Goal: Task Accomplishment & Management: Use online tool/utility

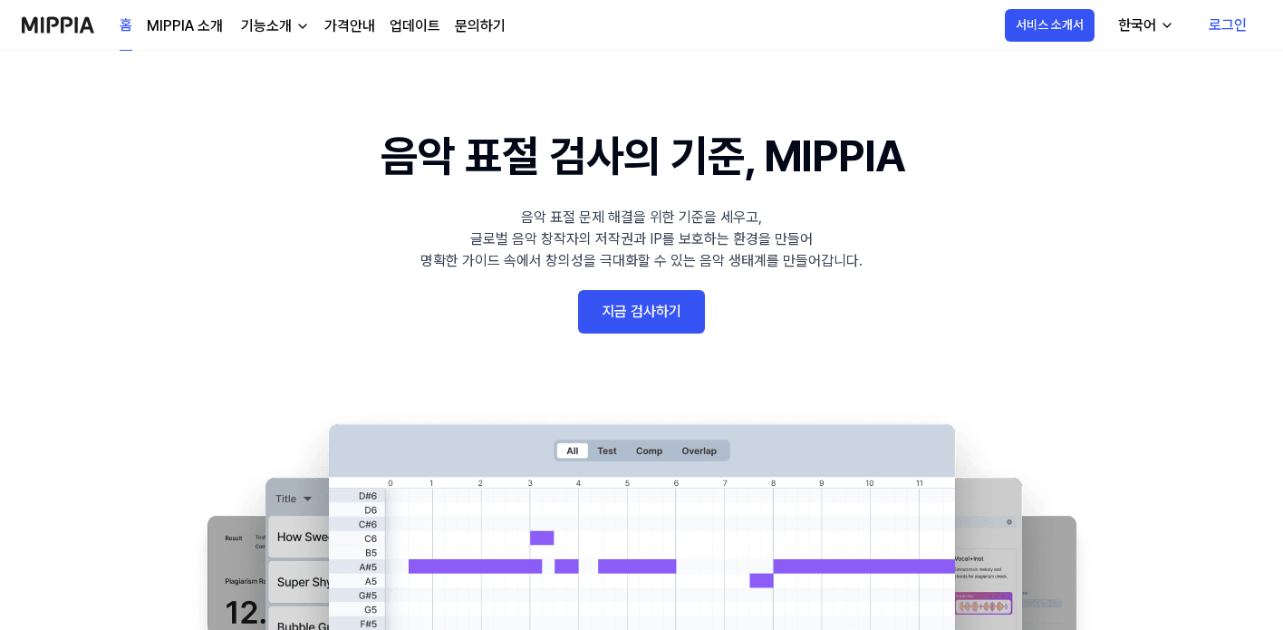
click at [615, 316] on link "지금 검사하기" at bounding box center [641, 311] width 127 height 43
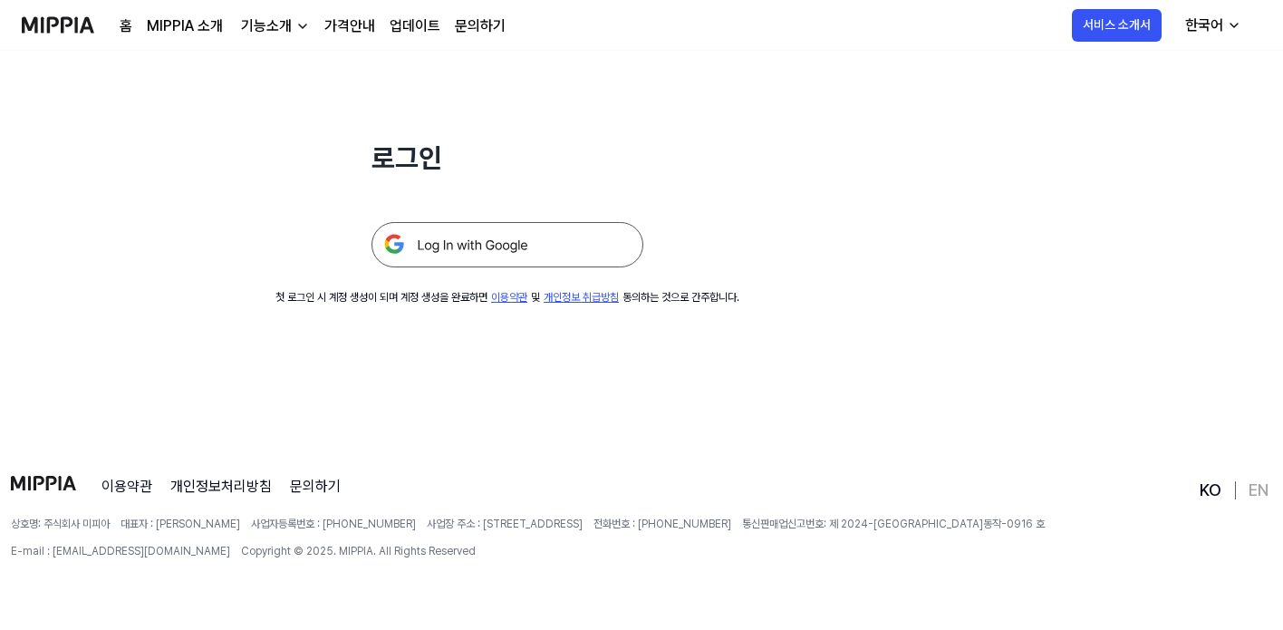
scroll to position [174, 0]
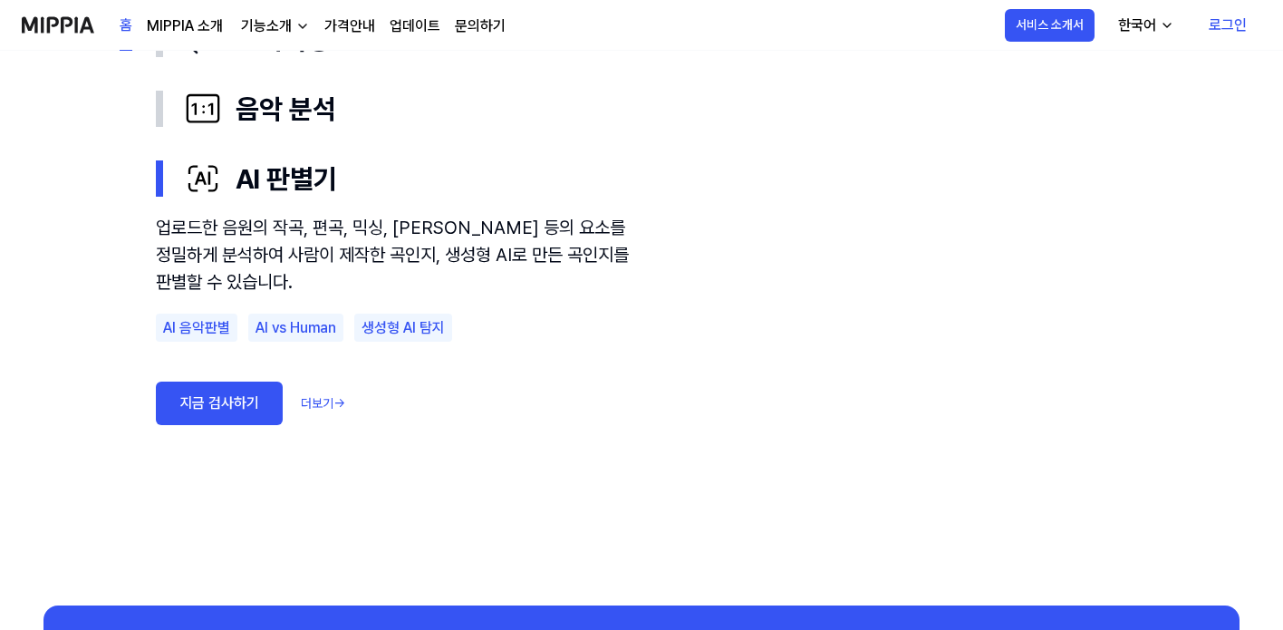
scroll to position [1194, 0]
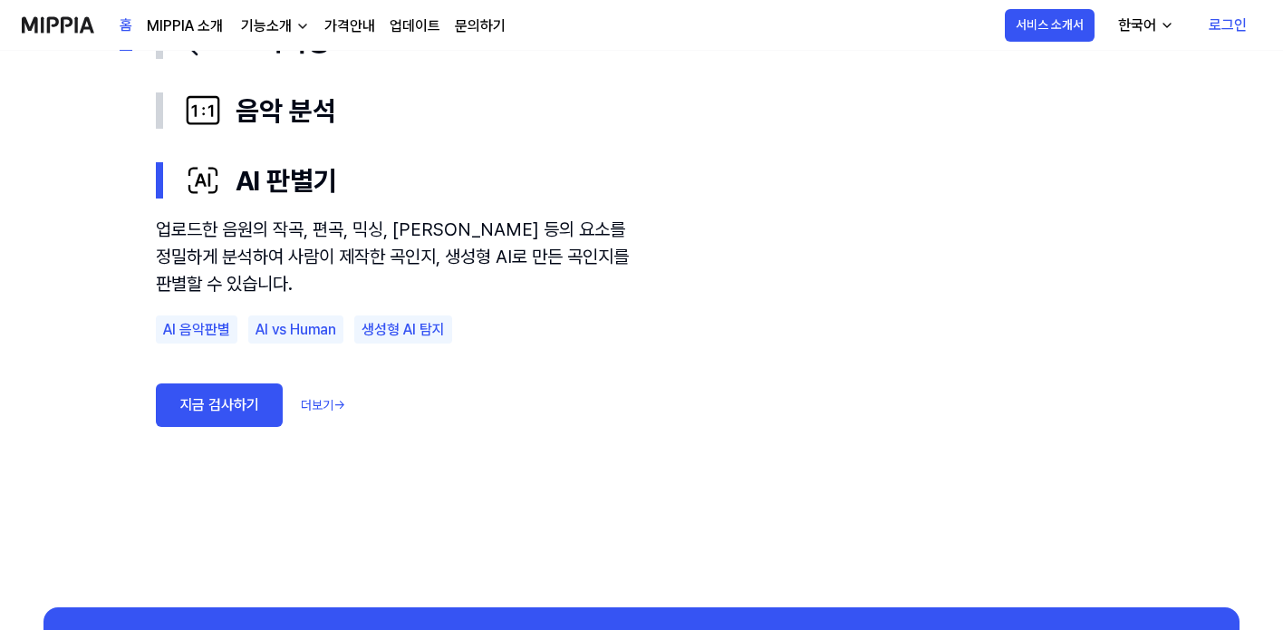
click at [262, 408] on link "지금 검사하기" at bounding box center [219, 404] width 127 height 43
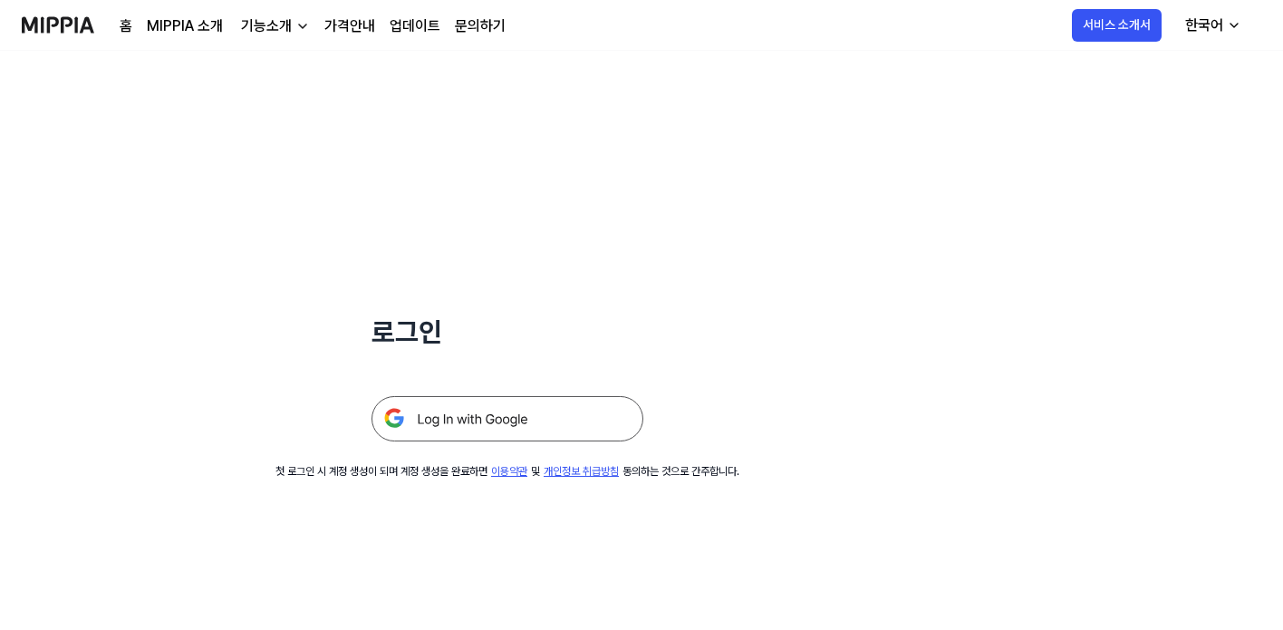
click at [442, 420] on img at bounding box center [508, 418] width 272 height 45
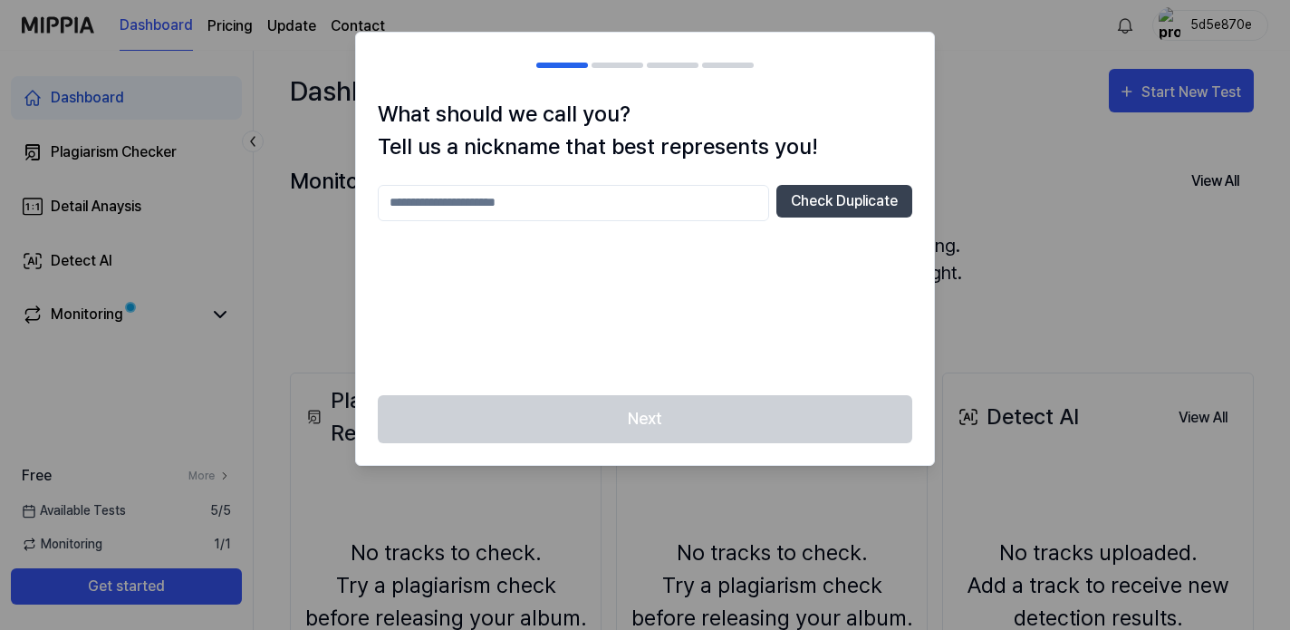
click at [640, 213] on input "text" at bounding box center [573, 203] width 391 height 36
type input "***"
click at [867, 210] on button "Check Duplicate" at bounding box center [845, 201] width 136 height 33
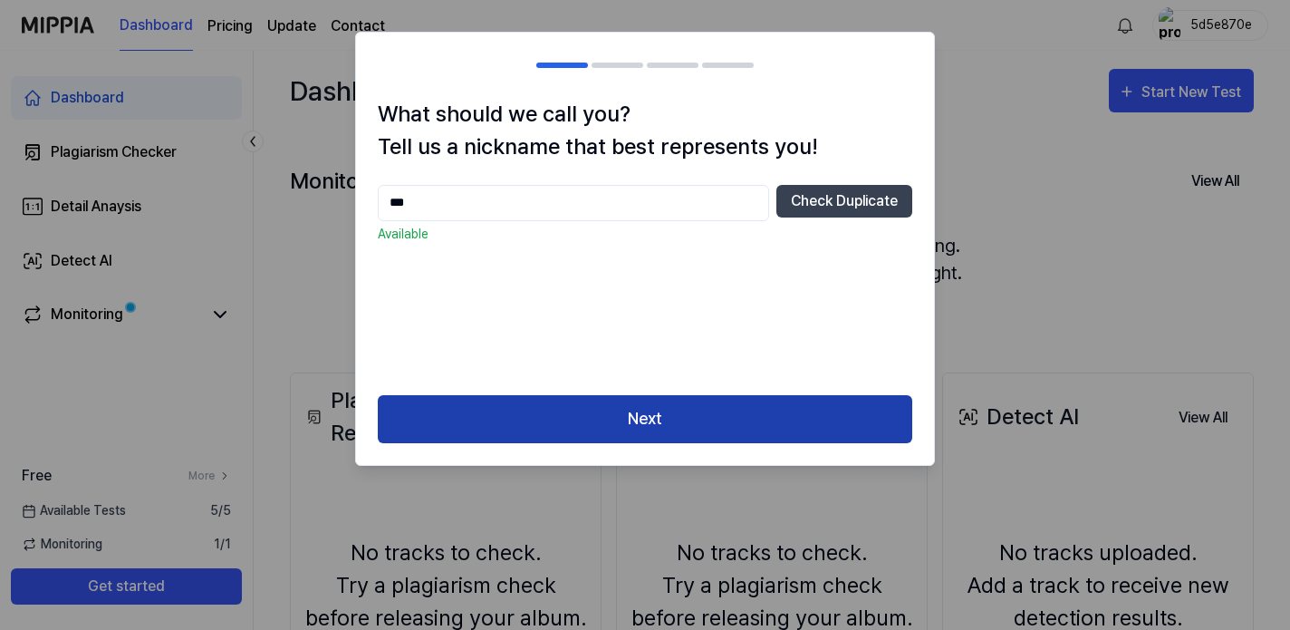
click at [681, 414] on button "Next" at bounding box center [645, 419] width 535 height 48
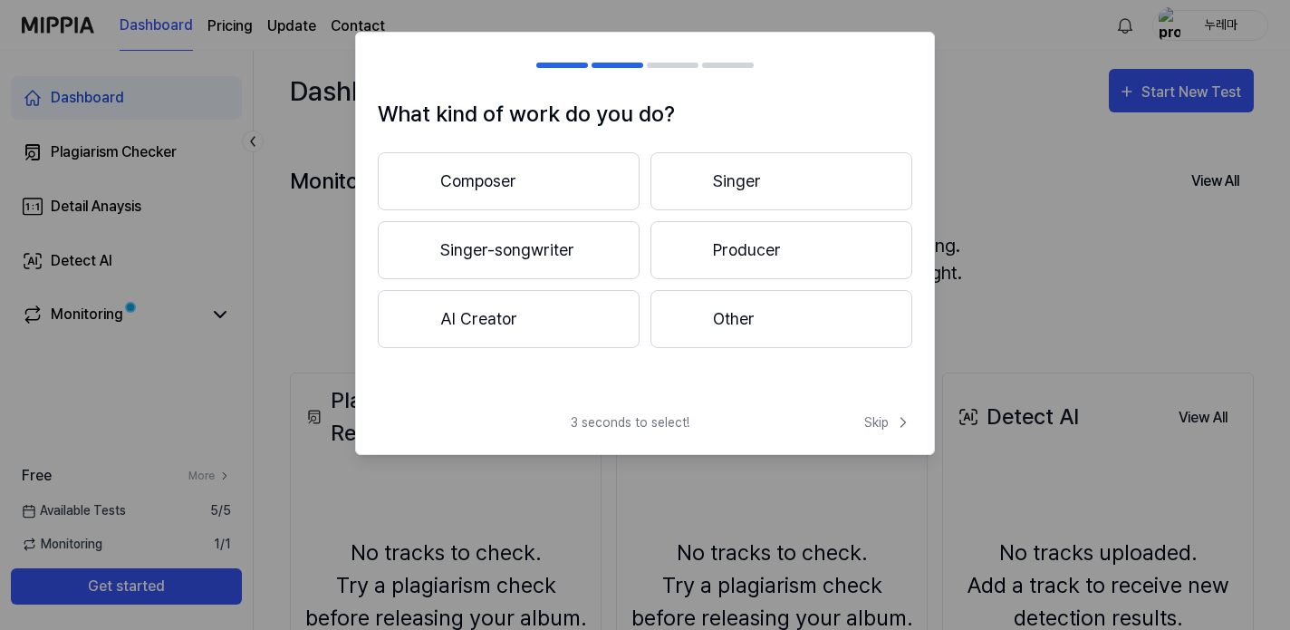
click at [536, 316] on button "AI Creator" at bounding box center [509, 319] width 262 height 58
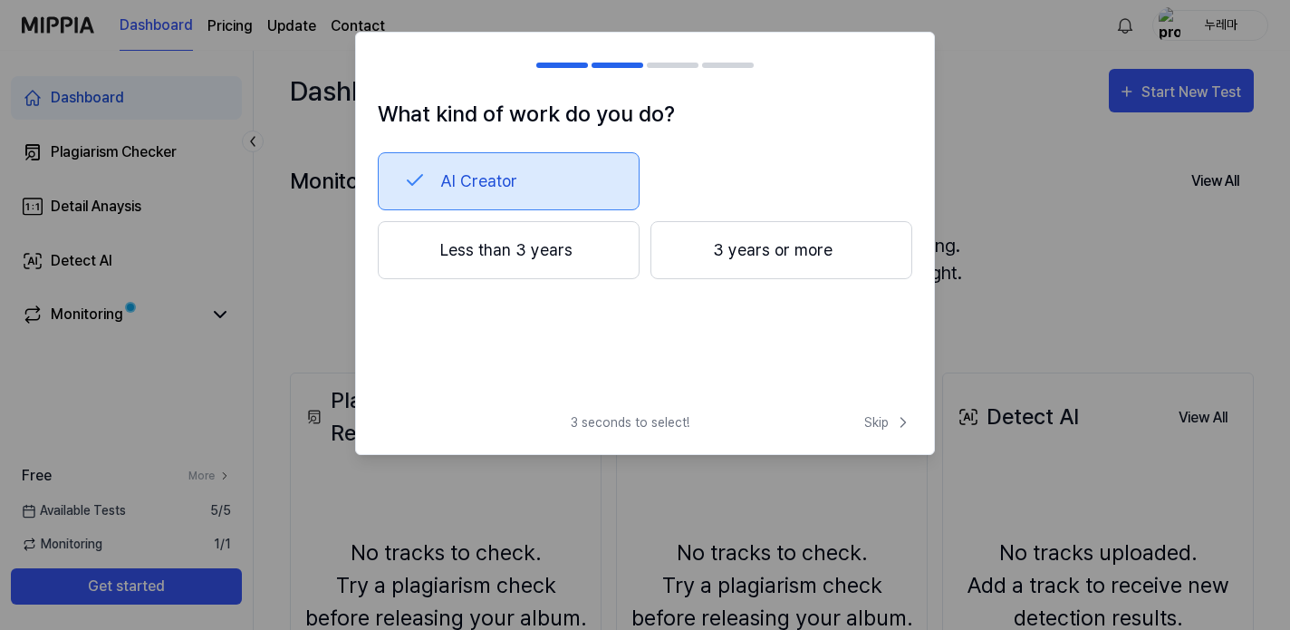
click at [601, 250] on button "Less than 3 years" at bounding box center [509, 250] width 262 height 58
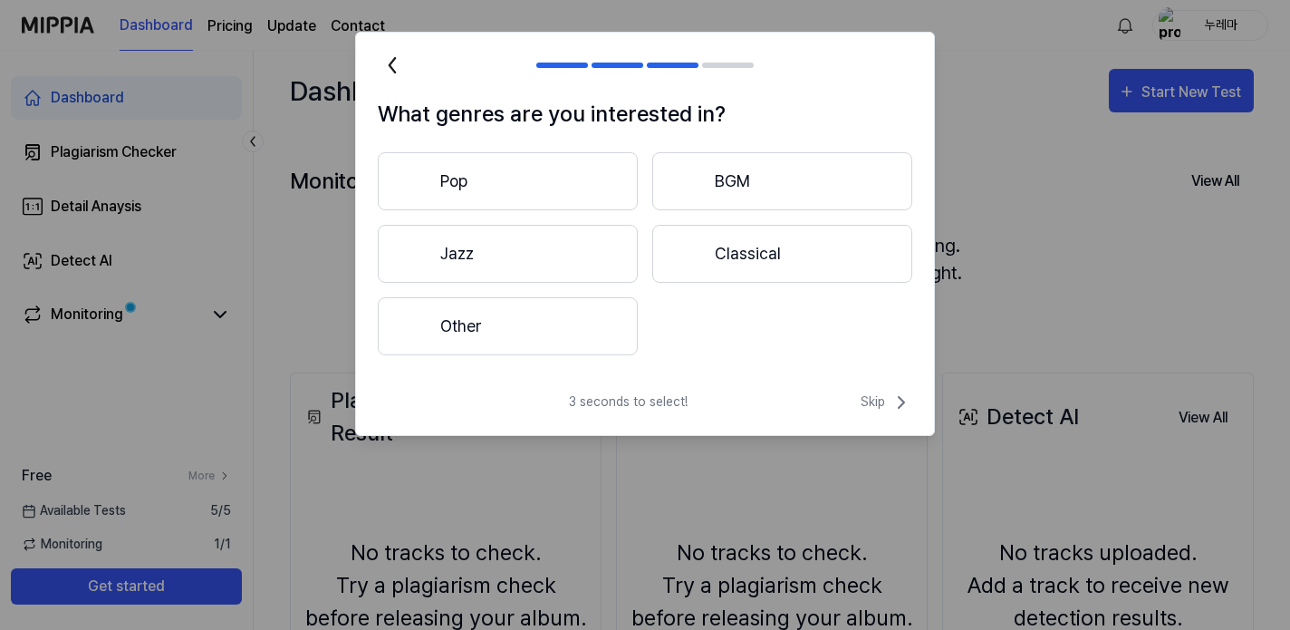
click at [535, 331] on button "Other" at bounding box center [508, 326] width 260 height 58
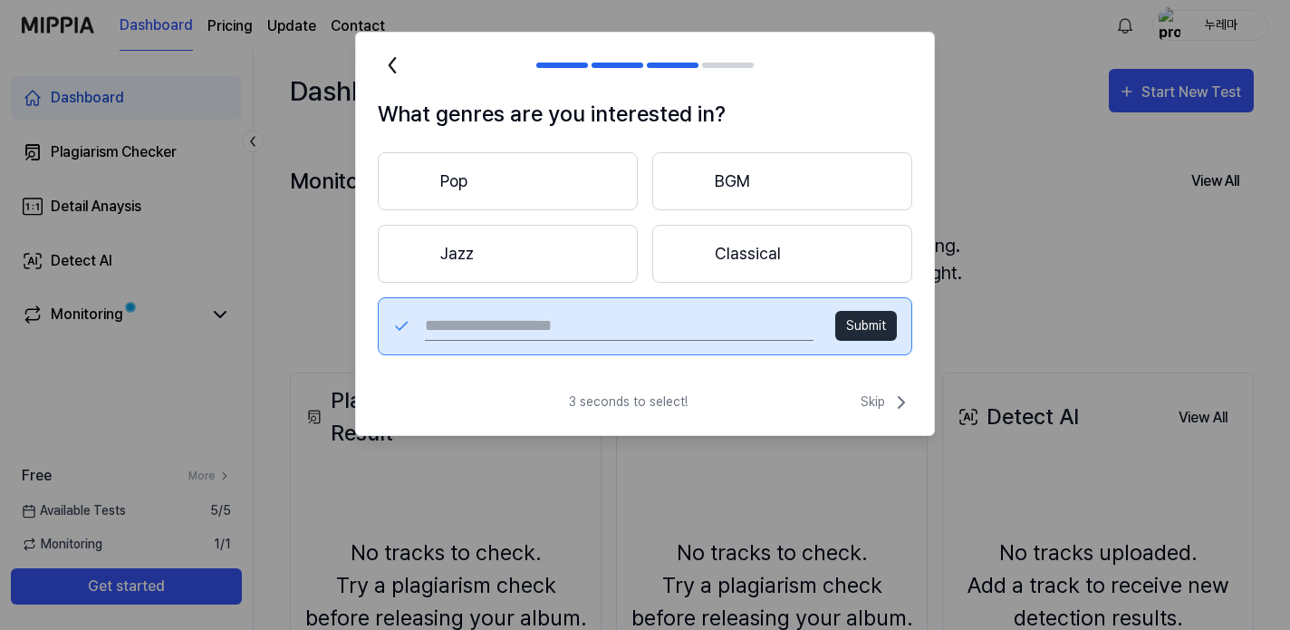
click at [517, 199] on button "Pop" at bounding box center [508, 181] width 260 height 58
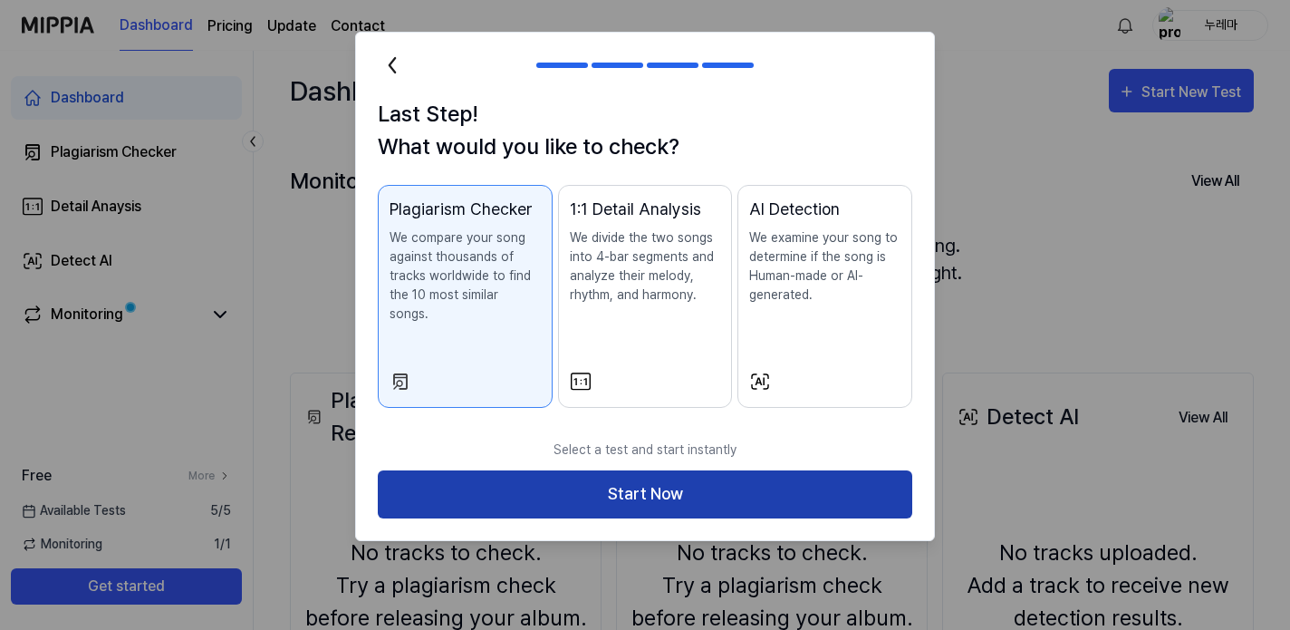
click at [656, 480] on button "Start Now" at bounding box center [645, 494] width 535 height 48
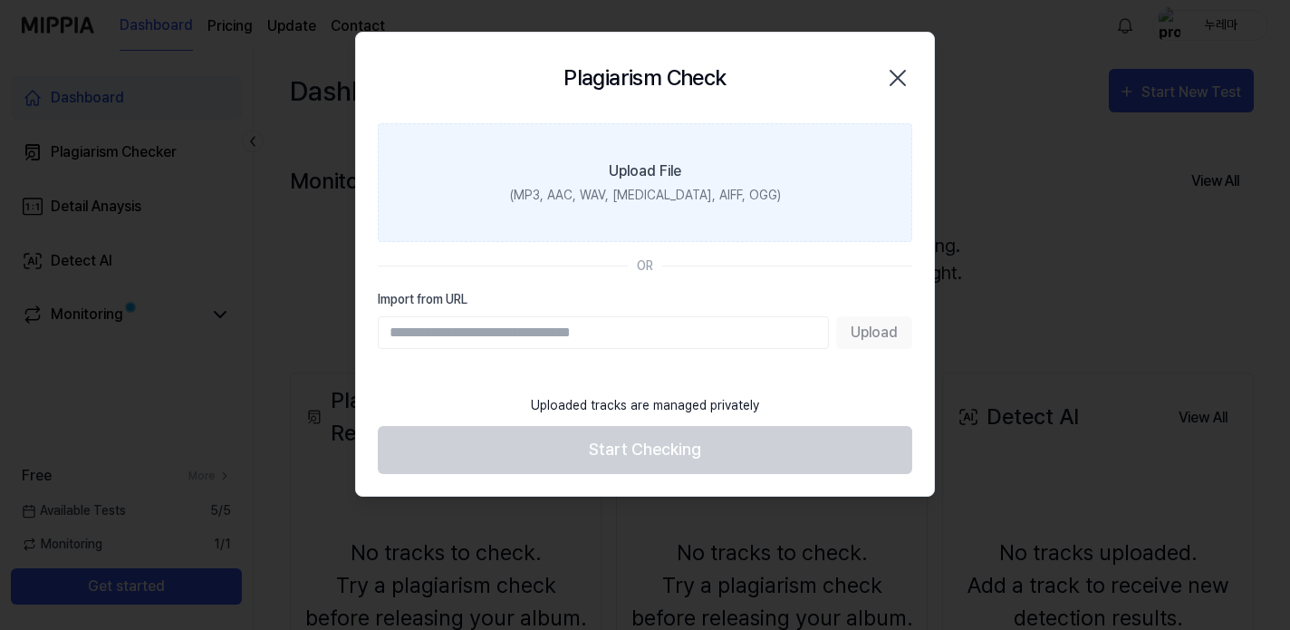
click at [682, 203] on div "(MP3, AAC, WAV, FLAC, AIFF, OGG)" at bounding box center [645, 195] width 271 height 19
click at [0, 0] on input "Upload File (MP3, AAC, WAV, FLAC, AIFF, OGG)" at bounding box center [0, 0] width 0 height 0
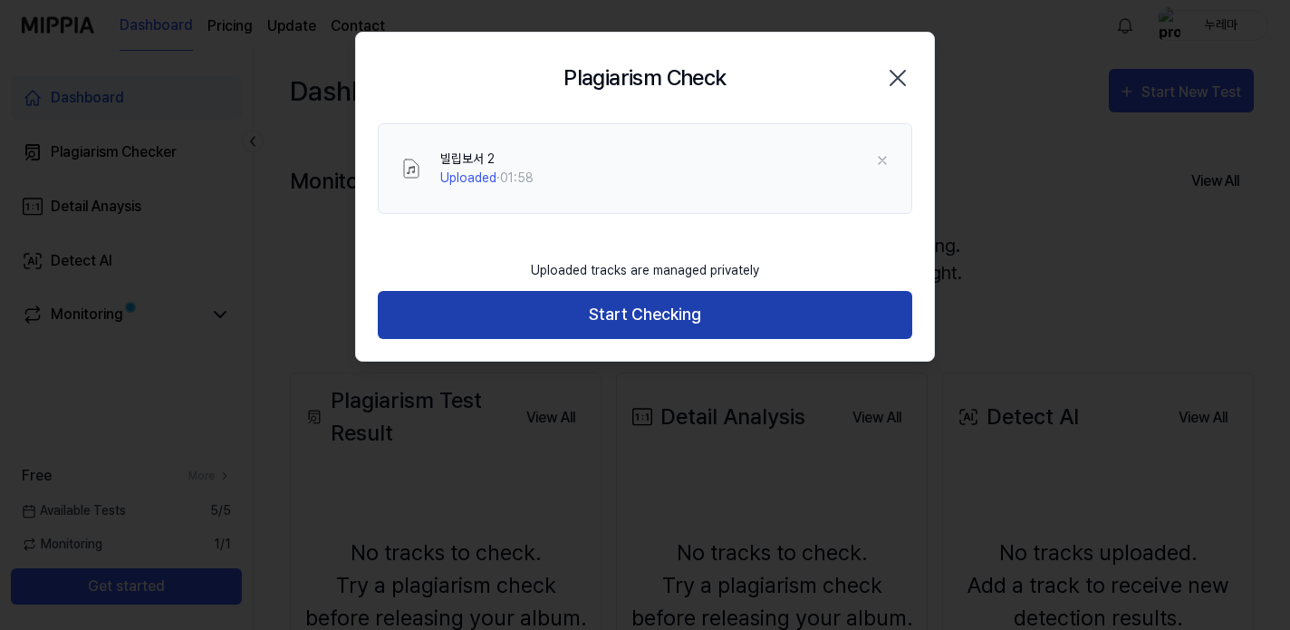
click at [718, 326] on button "Start Checking" at bounding box center [645, 315] width 535 height 48
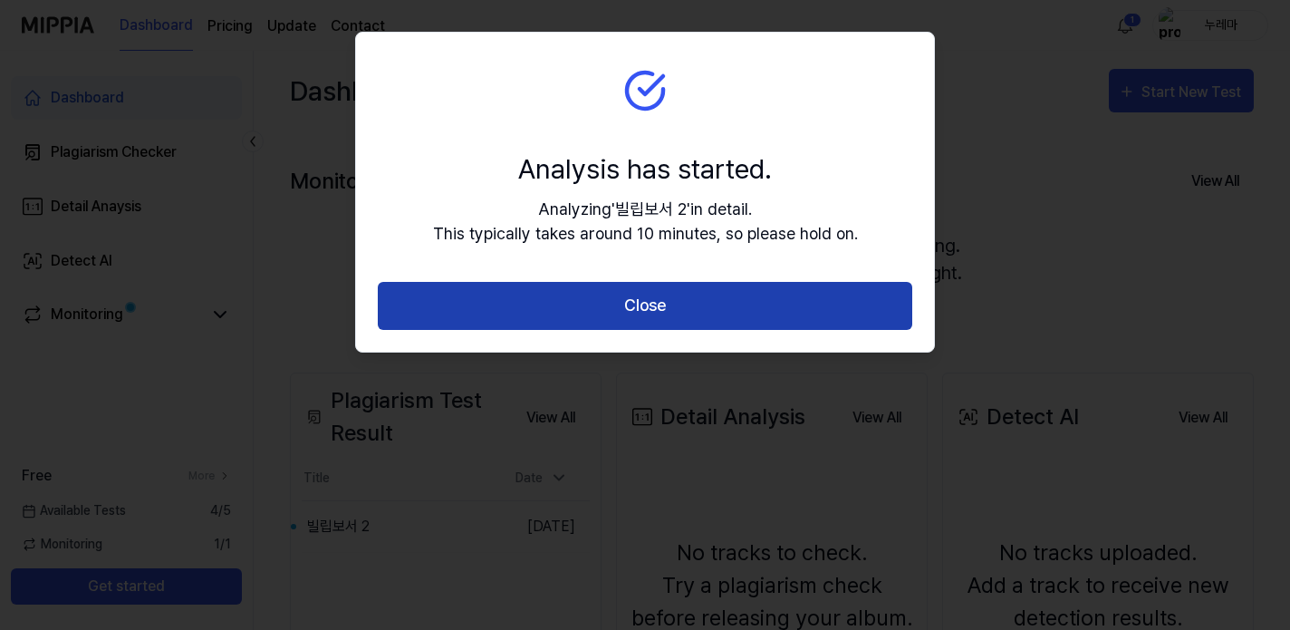
click at [819, 297] on button "Close" at bounding box center [645, 306] width 535 height 48
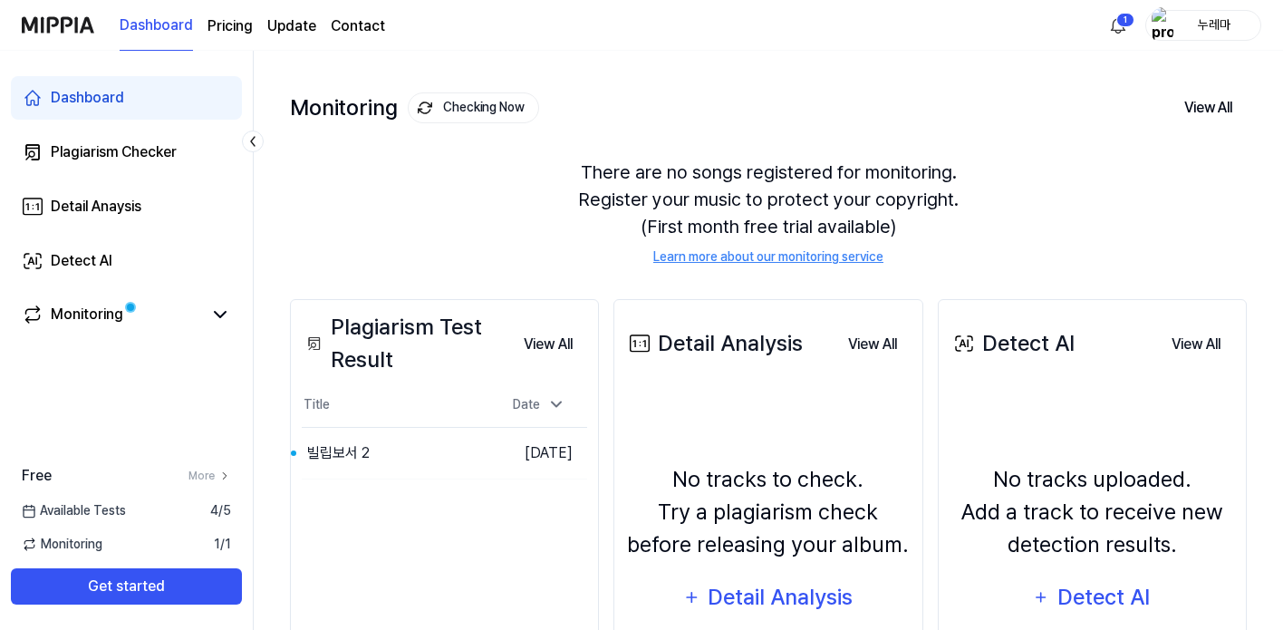
scroll to position [83, 0]
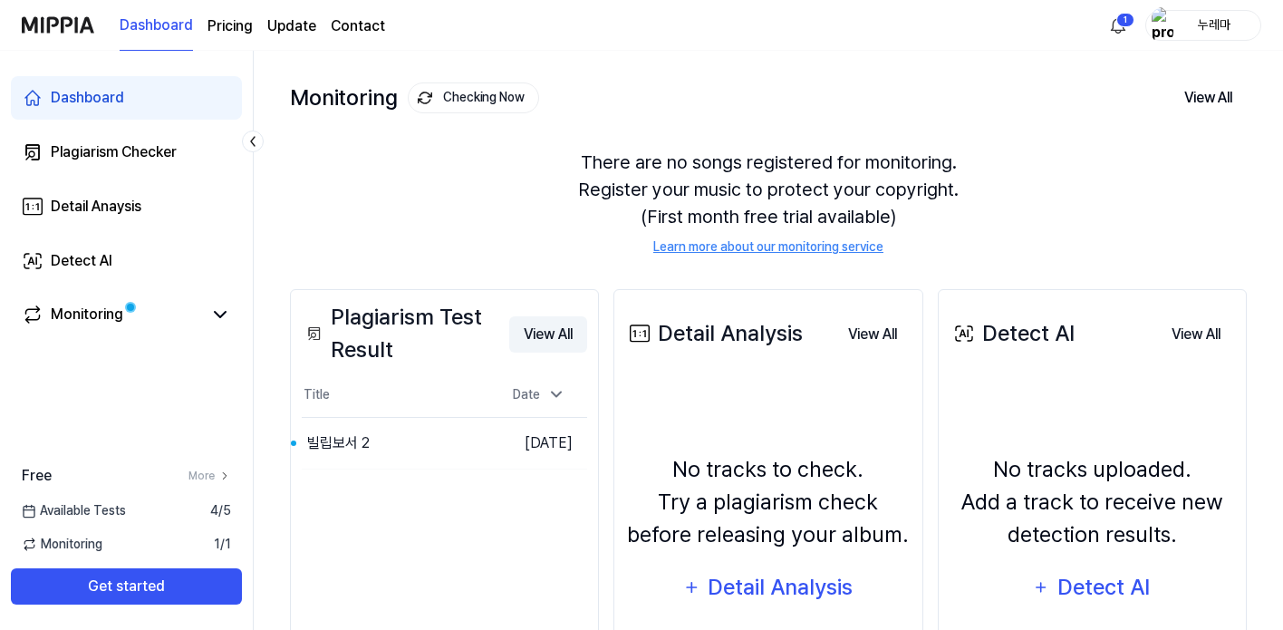
click at [543, 336] on button "View All" at bounding box center [548, 334] width 78 height 36
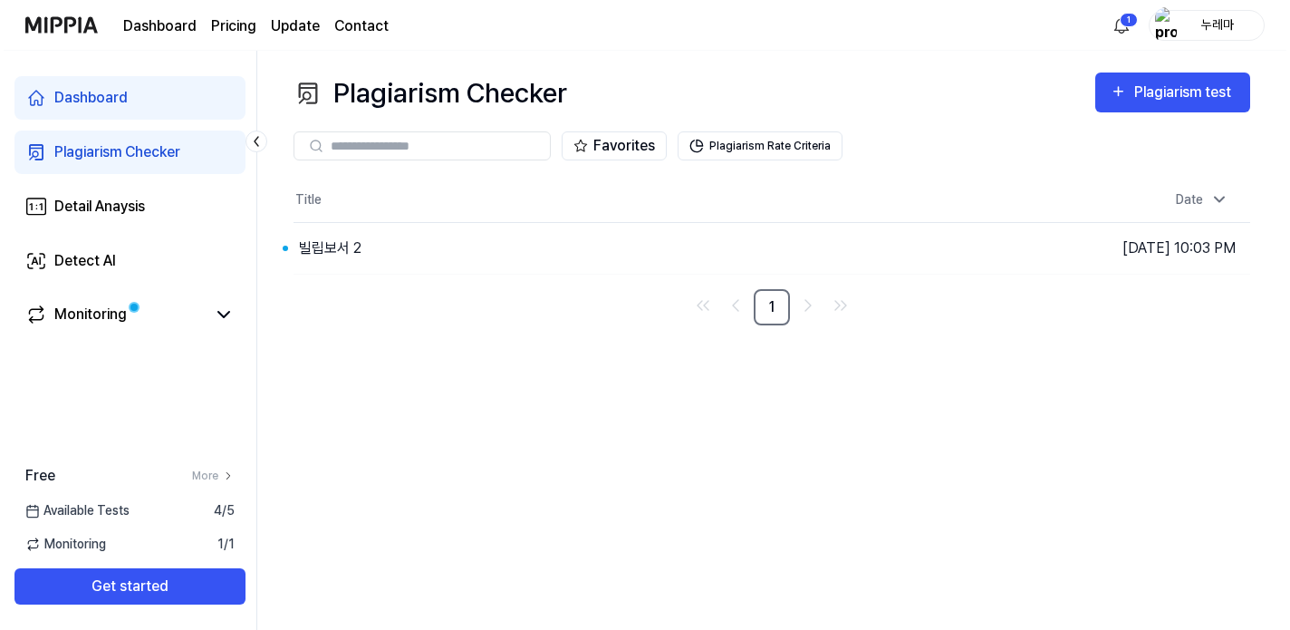
scroll to position [0, 0]
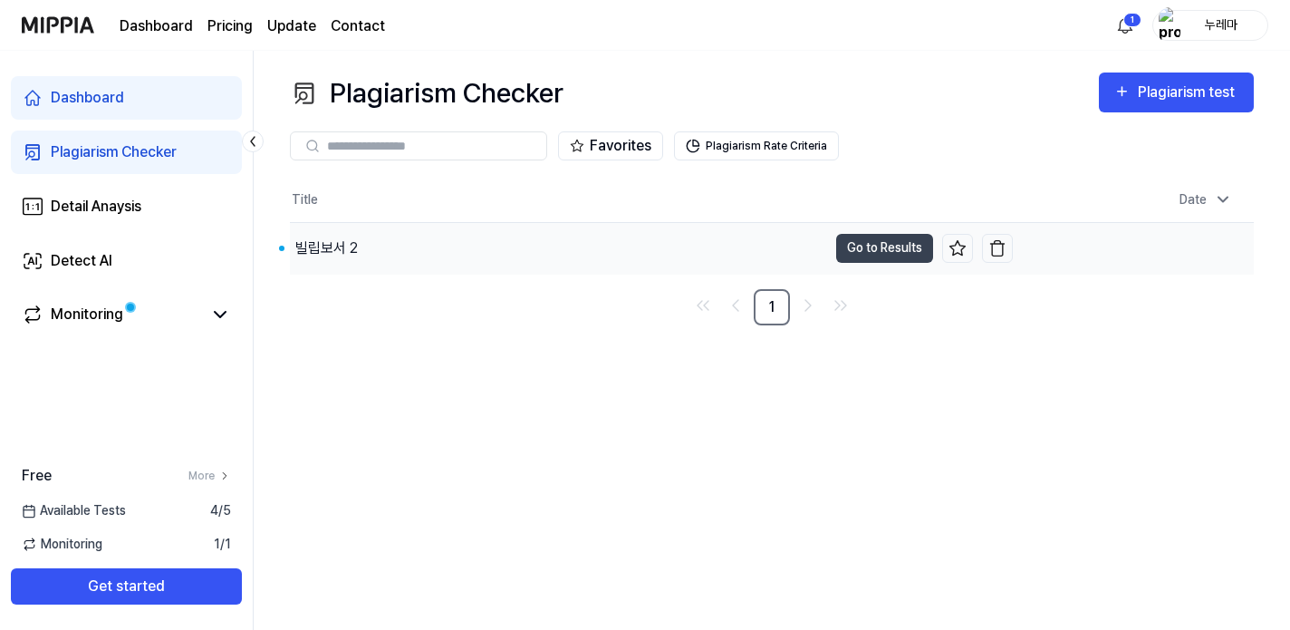
click at [344, 244] on div "빌립보서 2" at bounding box center [326, 248] width 63 height 22
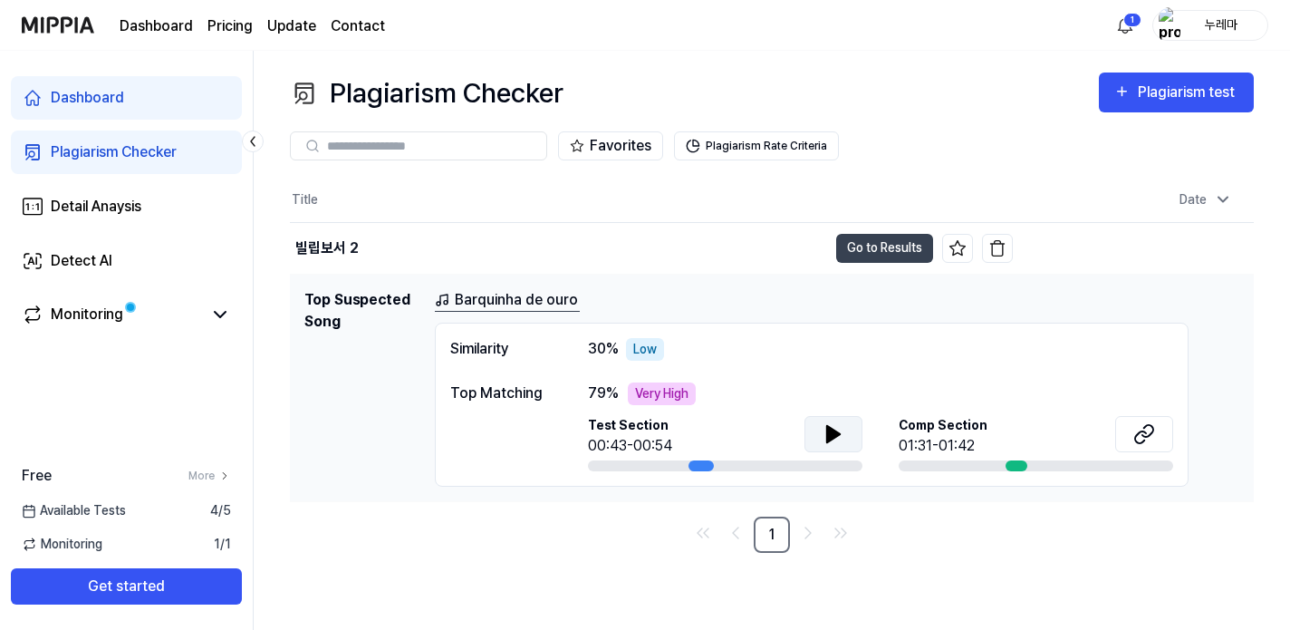
click at [845, 430] on button at bounding box center [834, 434] width 58 height 36
click at [1154, 427] on icon at bounding box center [1145, 434] width 22 height 22
click at [815, 439] on button at bounding box center [834, 434] width 58 height 36
click at [999, 255] on img "button" at bounding box center [998, 248] width 18 height 18
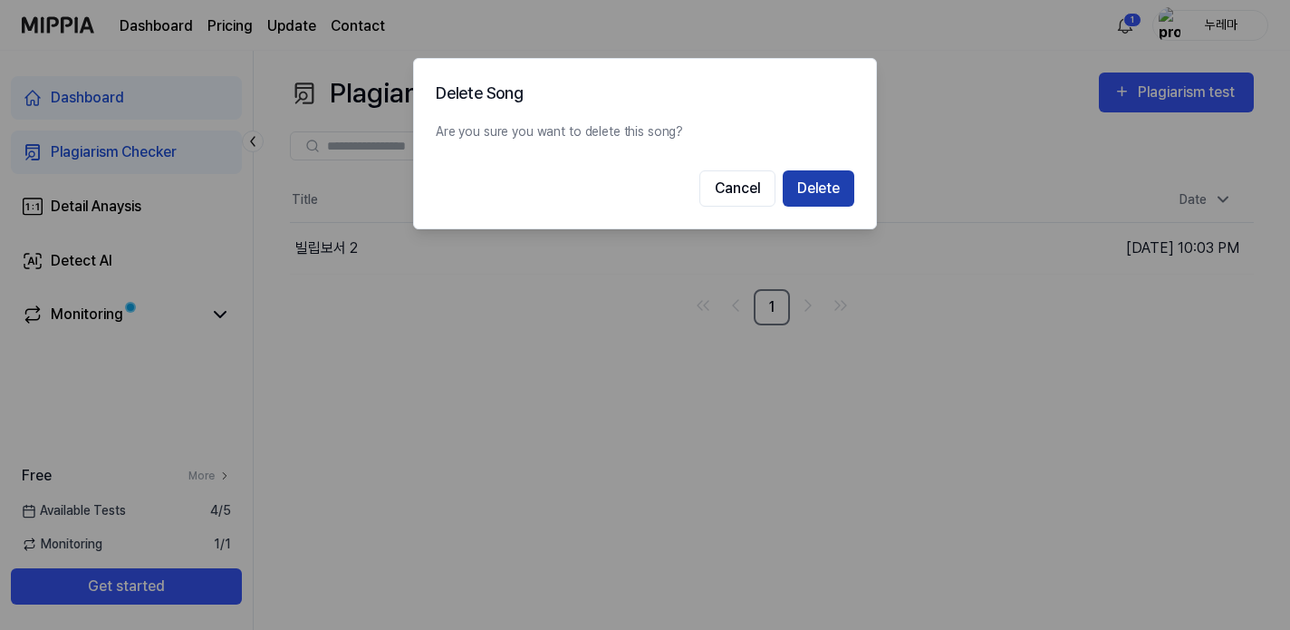
click at [807, 188] on button "Delete" at bounding box center [819, 188] width 72 height 36
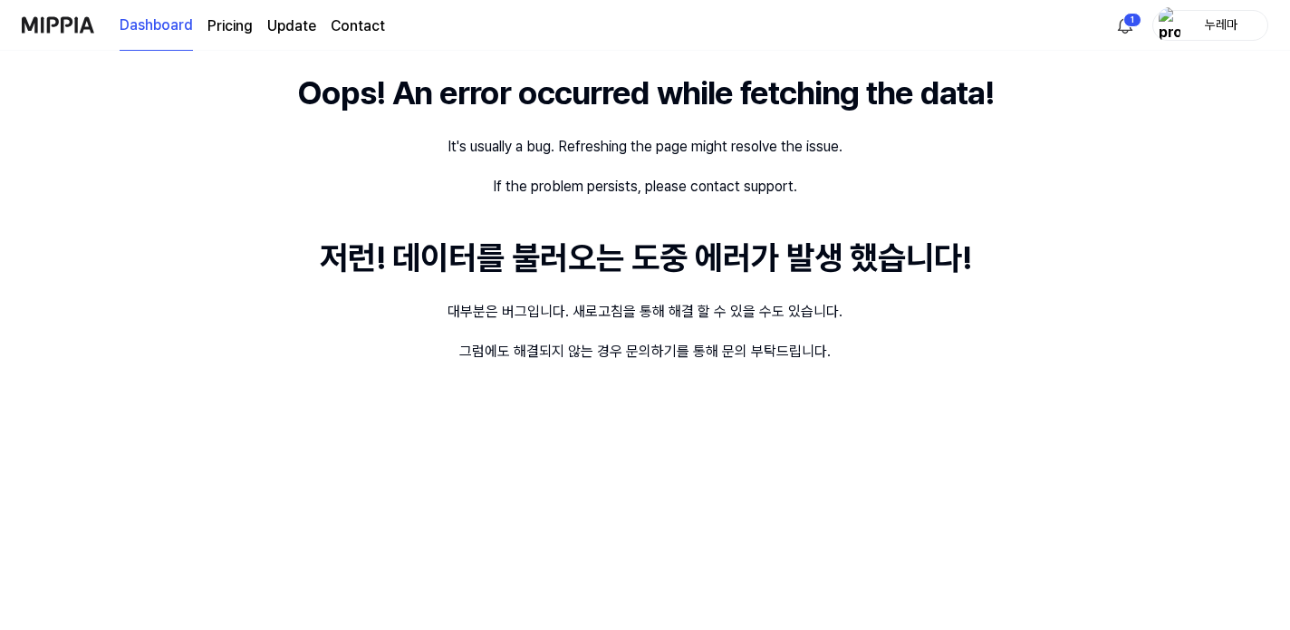
click at [154, 31] on link "Dashboard" at bounding box center [156, 26] width 73 height 50
click at [235, 26] on page\) "Pricing" at bounding box center [230, 26] width 45 height 22
click at [235, 26] on page\) "Pricing" at bounding box center [230, 26] width 45 height 50
click at [62, 28] on img at bounding box center [58, 25] width 72 height 50
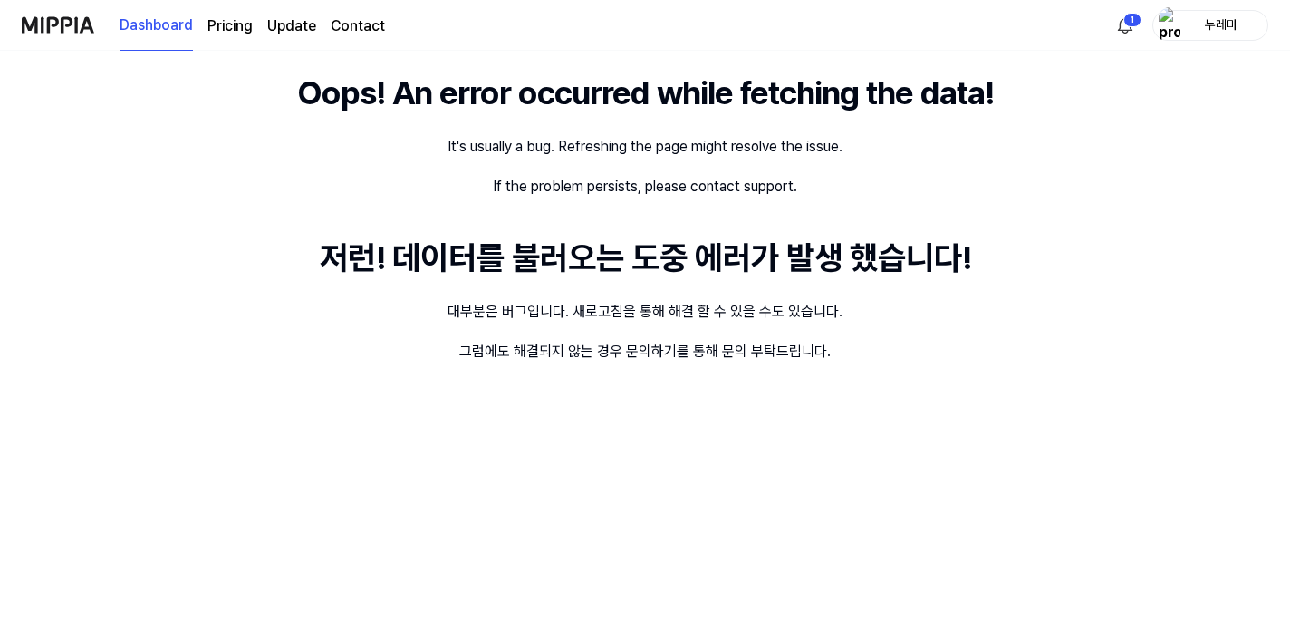
click at [62, 28] on img at bounding box center [58, 25] width 72 height 50
click at [1126, 24] on html "Dashboard Pricing Update Contact 1 누레마 Oops! An error occurred while fetching t…" at bounding box center [645, 315] width 1290 height 630
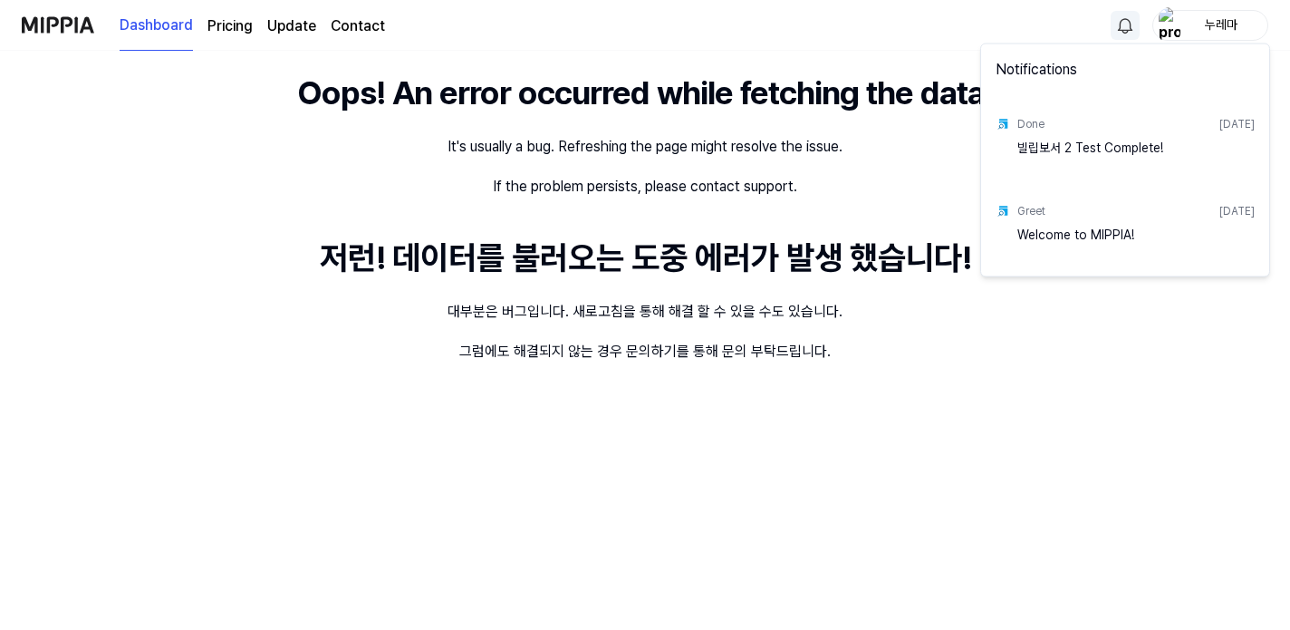
click at [1052, 151] on div "빌립보서 2 Test Complete!" at bounding box center [1136, 157] width 237 height 36
click at [1023, 123] on div "Done" at bounding box center [1031, 124] width 27 height 16
click at [55, 22] on html "Dashboard Pricing Update Contact 누레마 Oops! An error occurred while fetching the…" at bounding box center [645, 315] width 1290 height 630
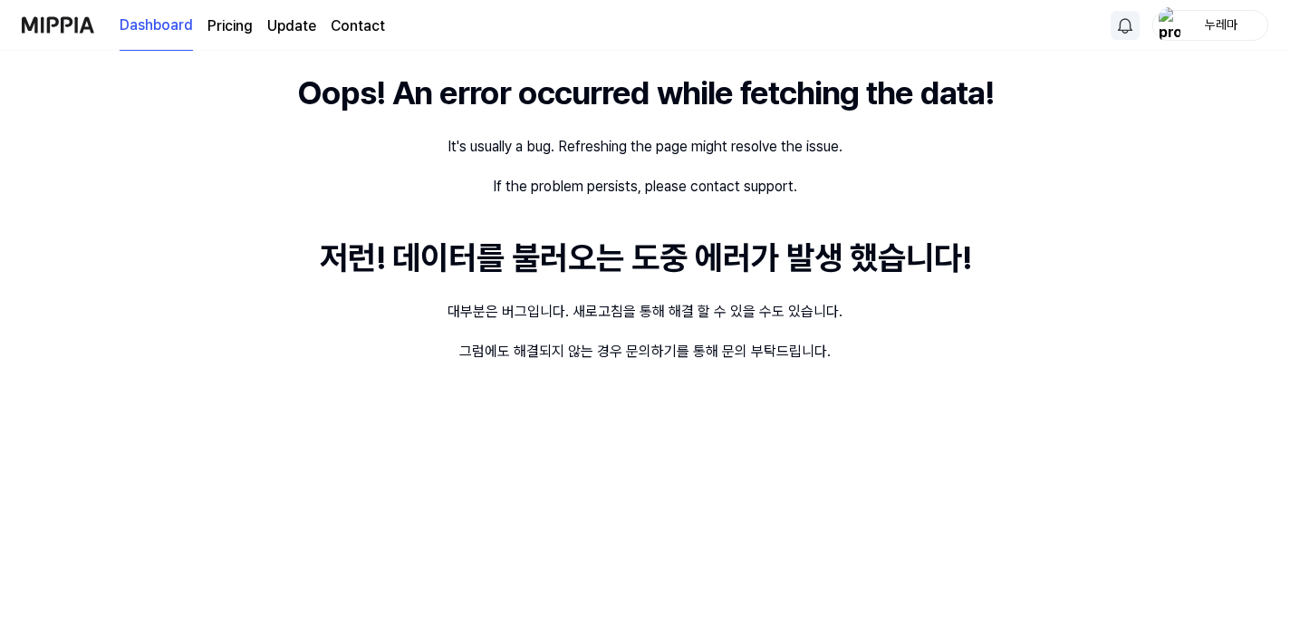
click at [55, 22] on img at bounding box center [58, 25] width 72 height 50
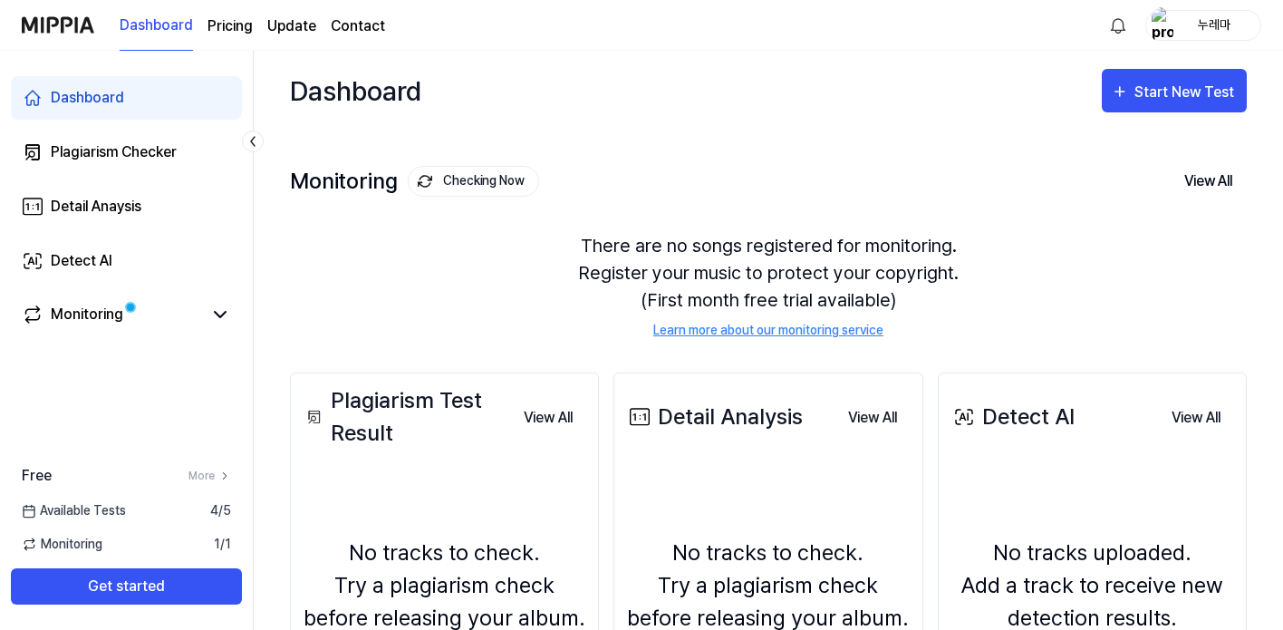
click at [107, 99] on div "Dashboard" at bounding box center [87, 98] width 73 height 22
click at [222, 17] on page\) "Pricing" at bounding box center [230, 26] width 45 height 22
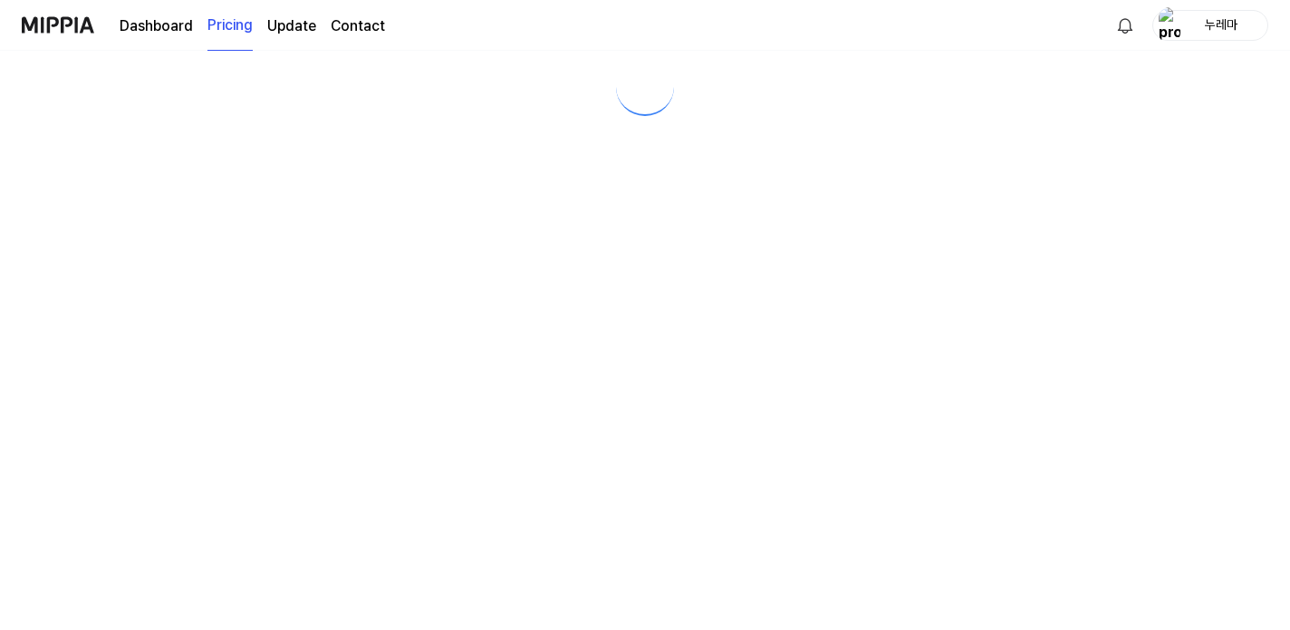
click at [224, 28] on page\) "Pricing" at bounding box center [230, 26] width 45 height 50
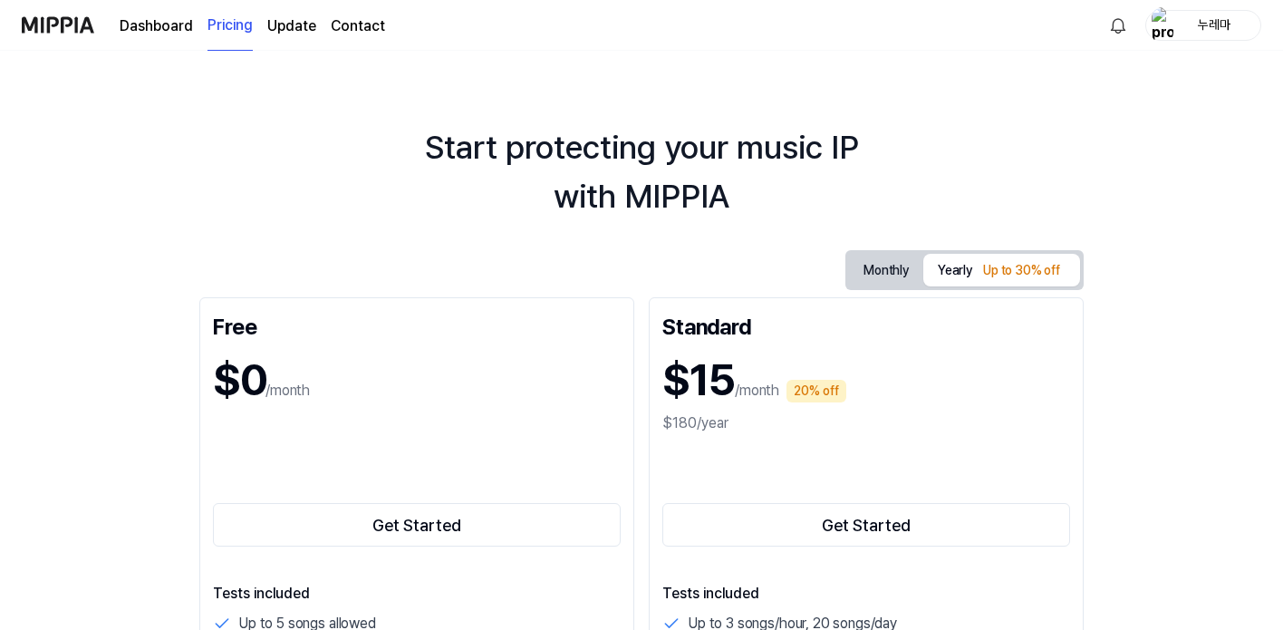
click at [147, 23] on link "Dashboard" at bounding box center [156, 26] width 73 height 22
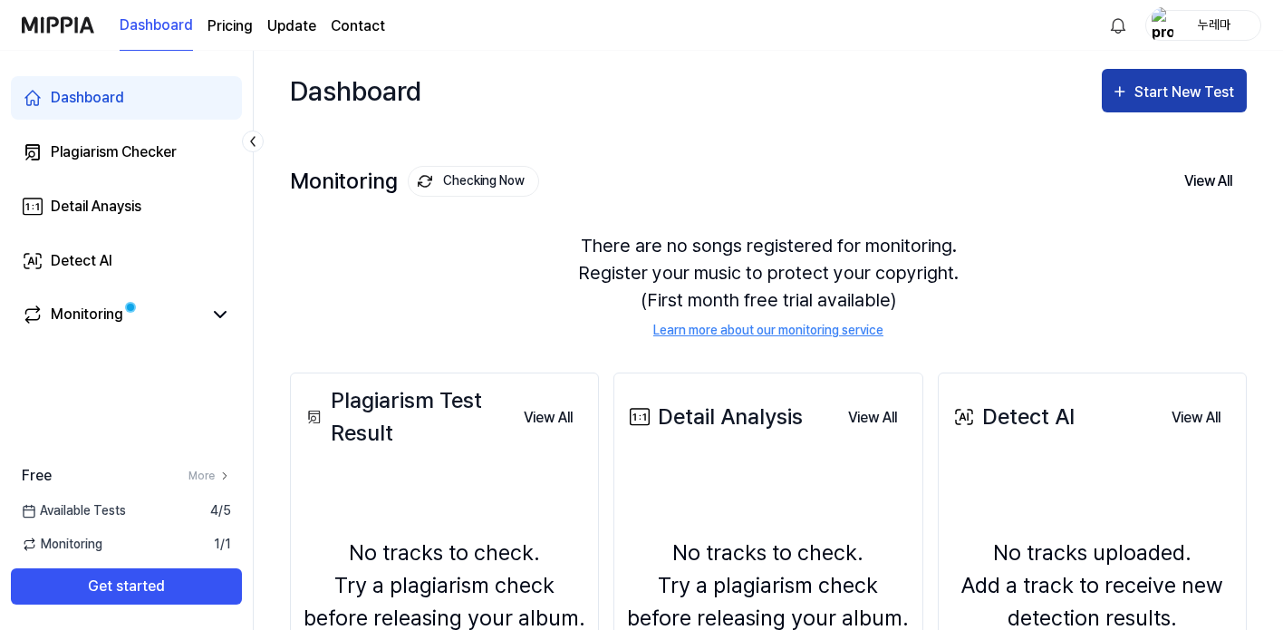
click at [1122, 98] on icon "button" at bounding box center [1120, 92] width 18 height 22
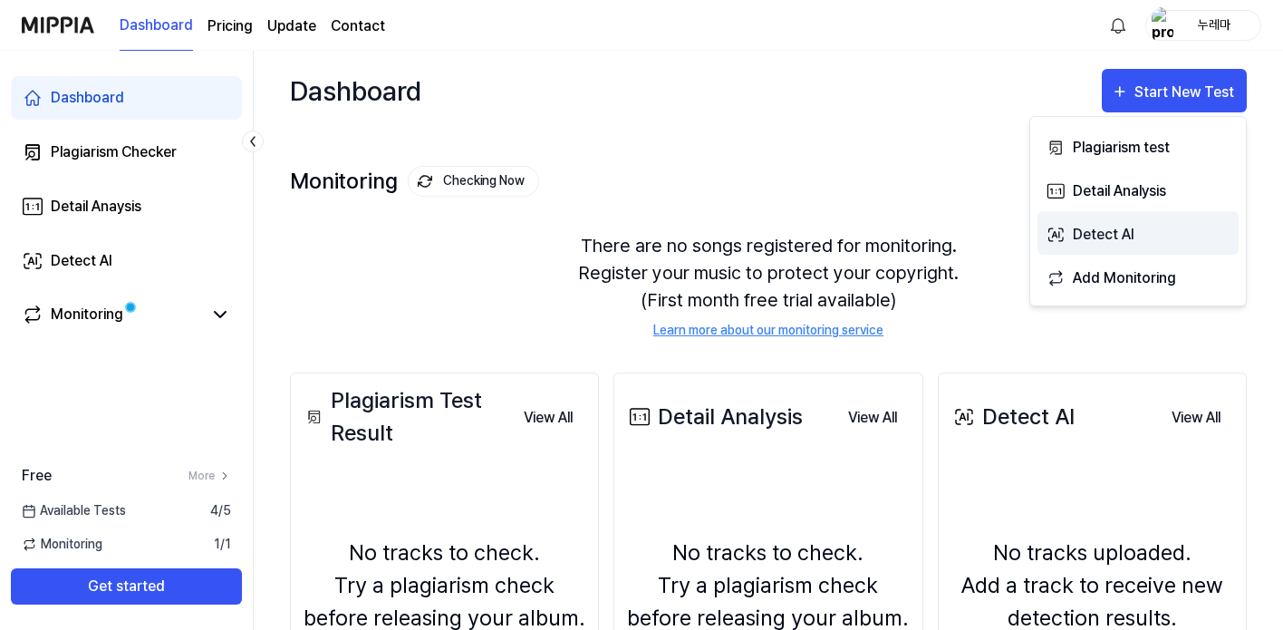
click at [1109, 244] on div "Detect AI" at bounding box center [1152, 235] width 158 height 24
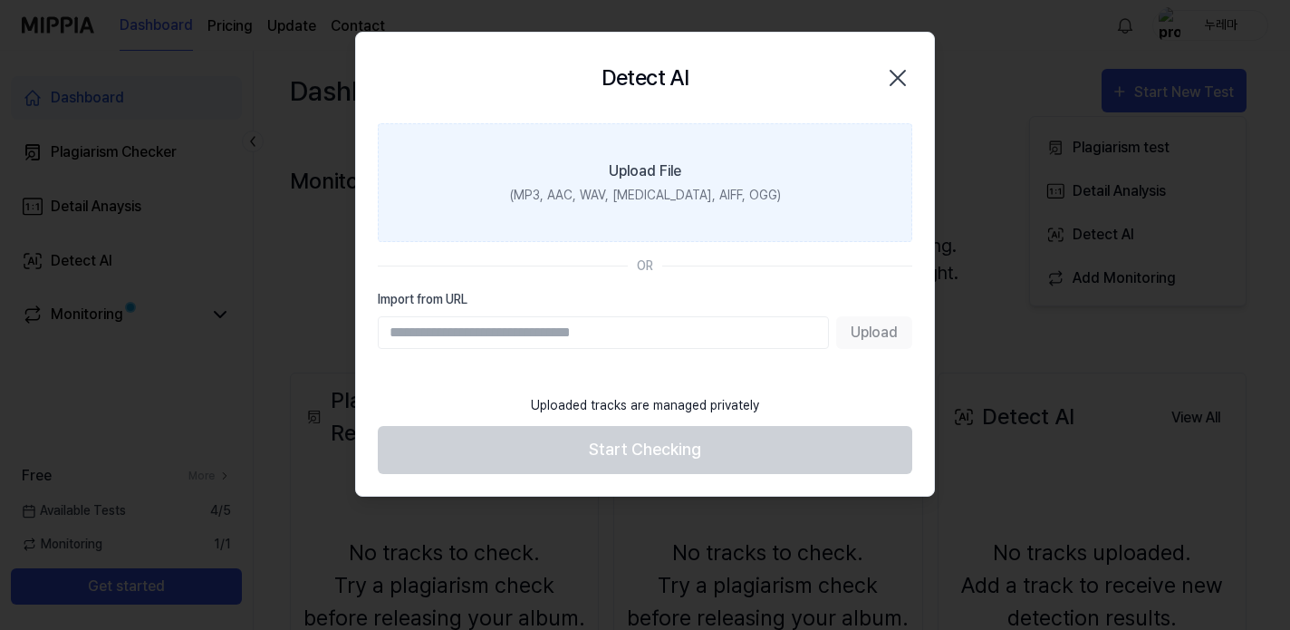
click at [684, 174] on label "Upload File (MP3, AAC, WAV, [MEDICAL_DATA], AIFF, OGG)" at bounding box center [645, 182] width 535 height 119
click at [0, 0] on input "Upload File (MP3, AAC, WAV, [MEDICAL_DATA], AIFF, OGG)" at bounding box center [0, 0] width 0 height 0
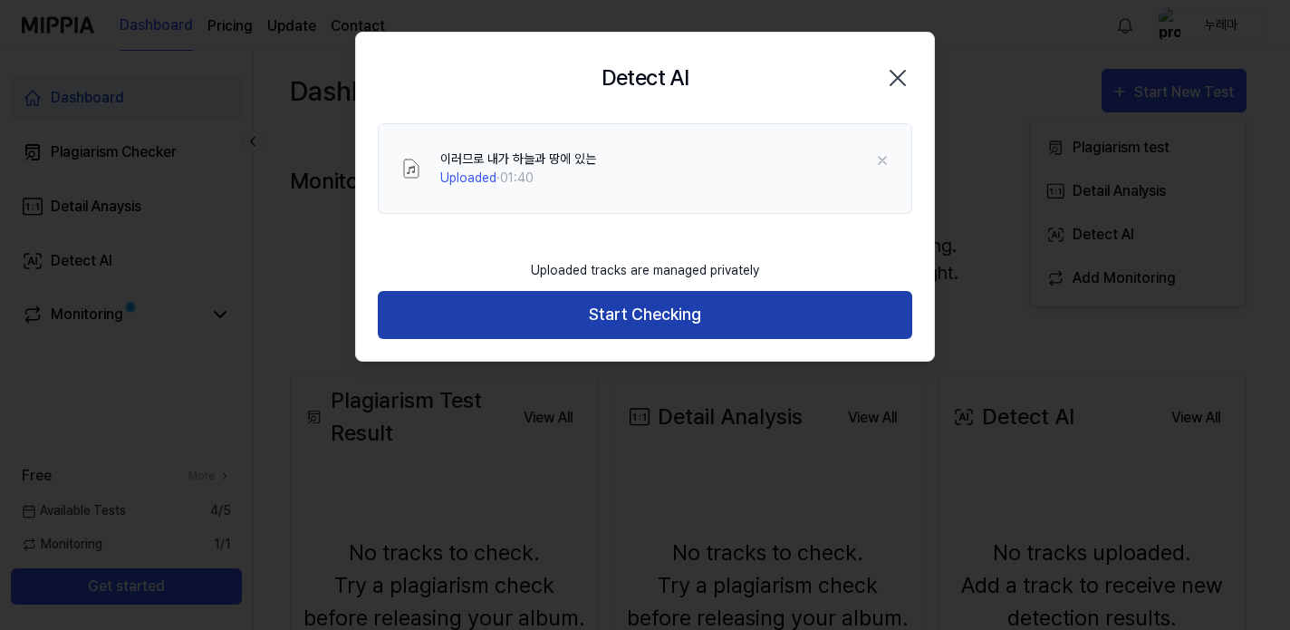
click at [722, 312] on button "Start Checking" at bounding box center [645, 315] width 535 height 48
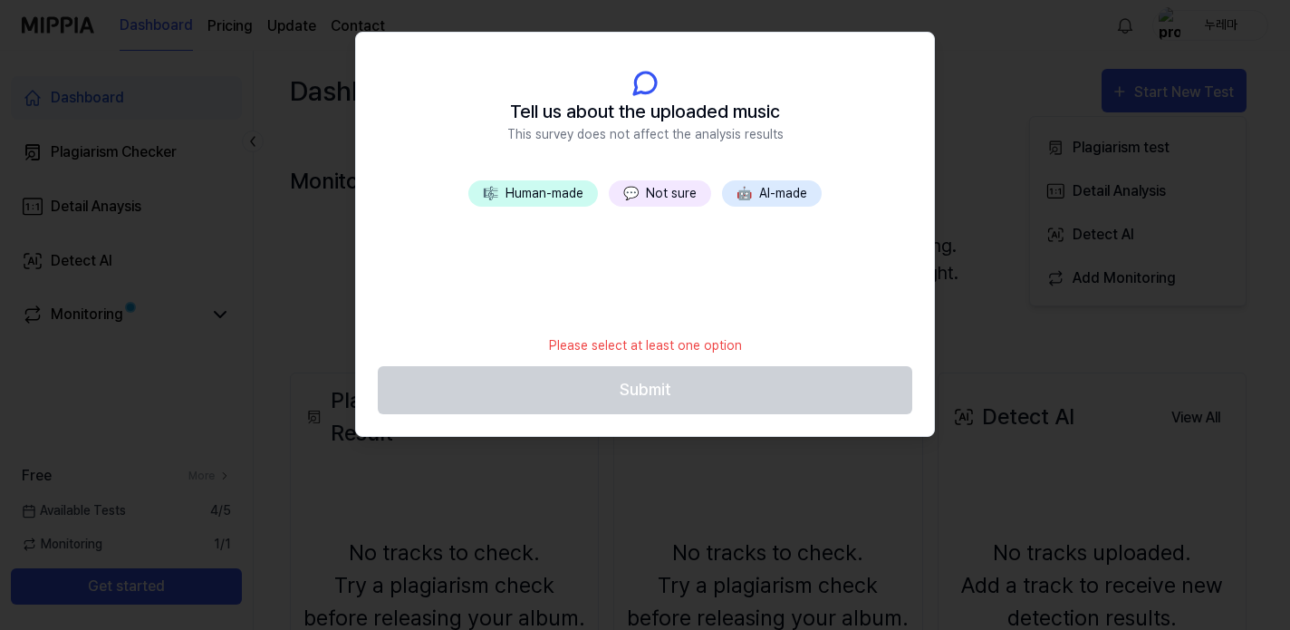
click at [783, 199] on button "🤖 AI-made" at bounding box center [772, 193] width 100 height 26
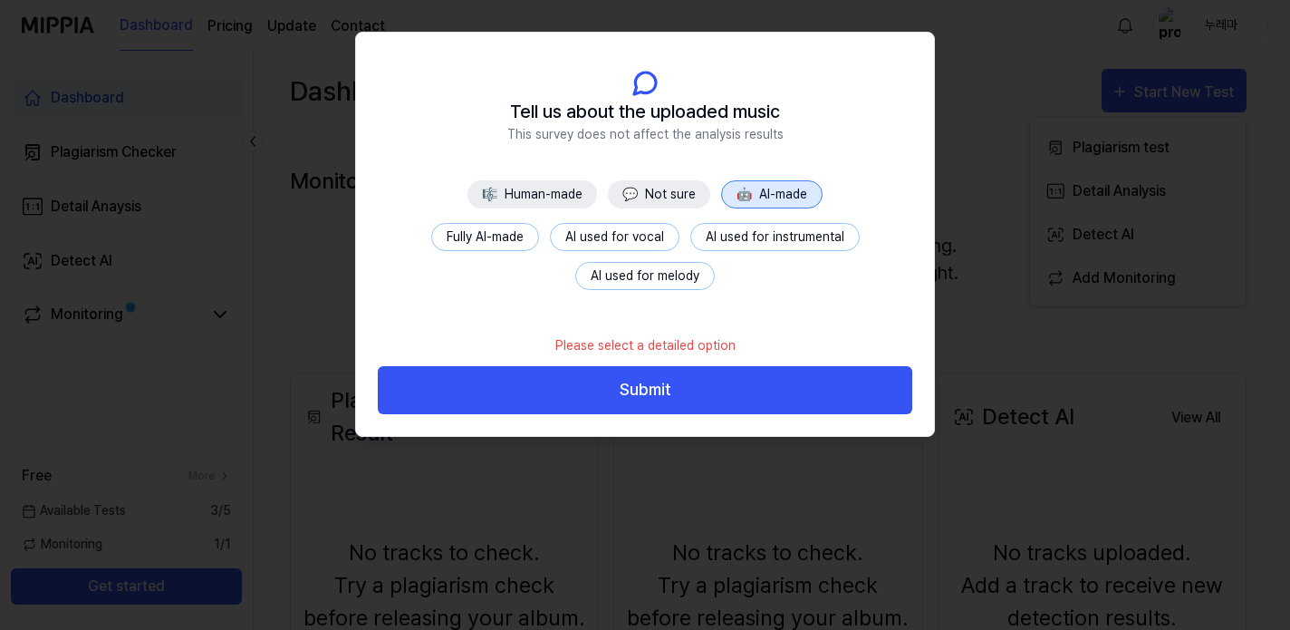
click at [503, 237] on button "Fully AI-made" at bounding box center [485, 237] width 108 height 28
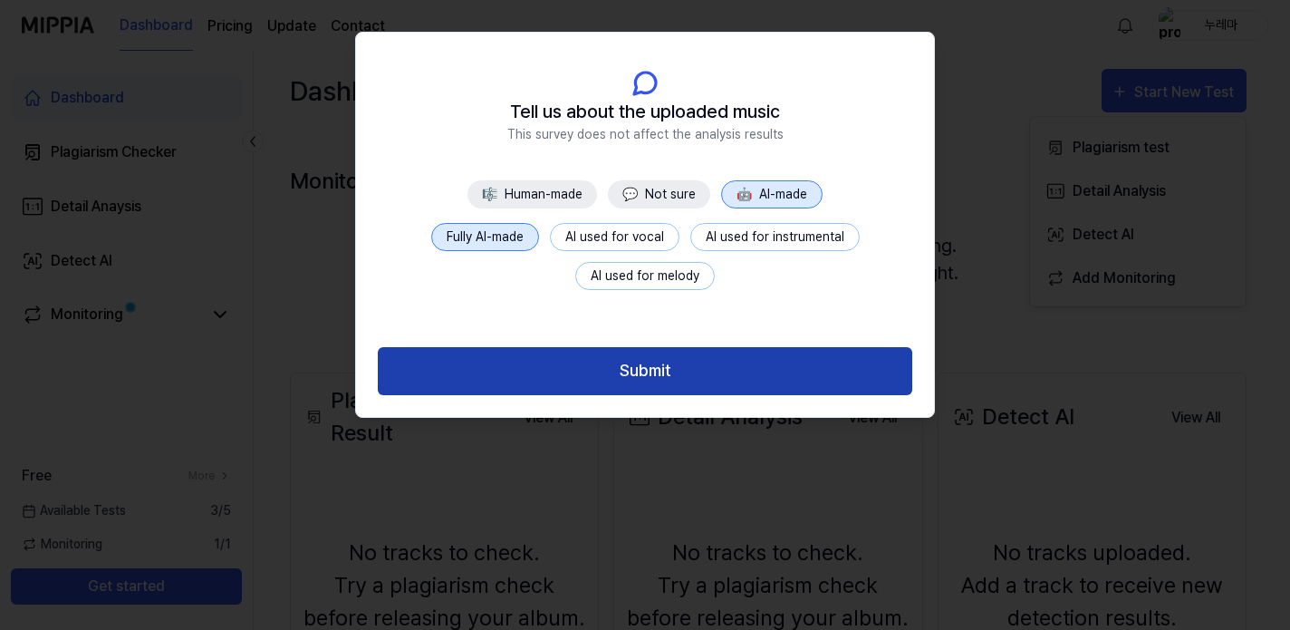
click at [642, 371] on button "Submit" at bounding box center [645, 371] width 535 height 48
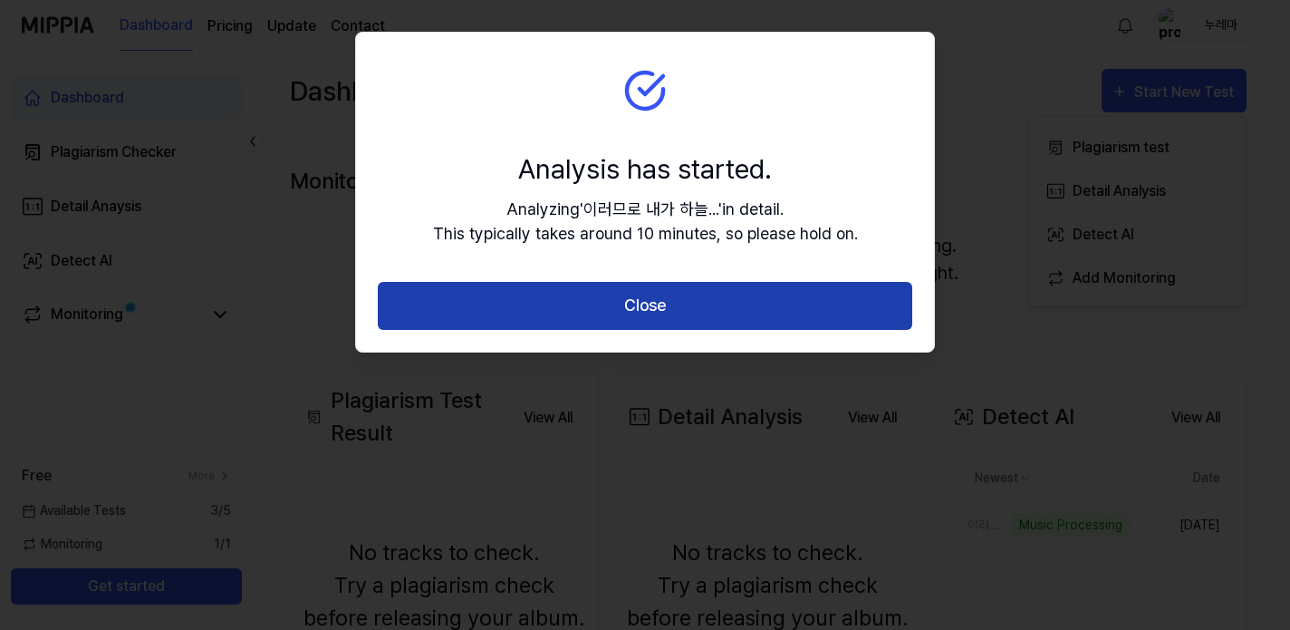
click at [709, 309] on button "Close" at bounding box center [645, 306] width 535 height 48
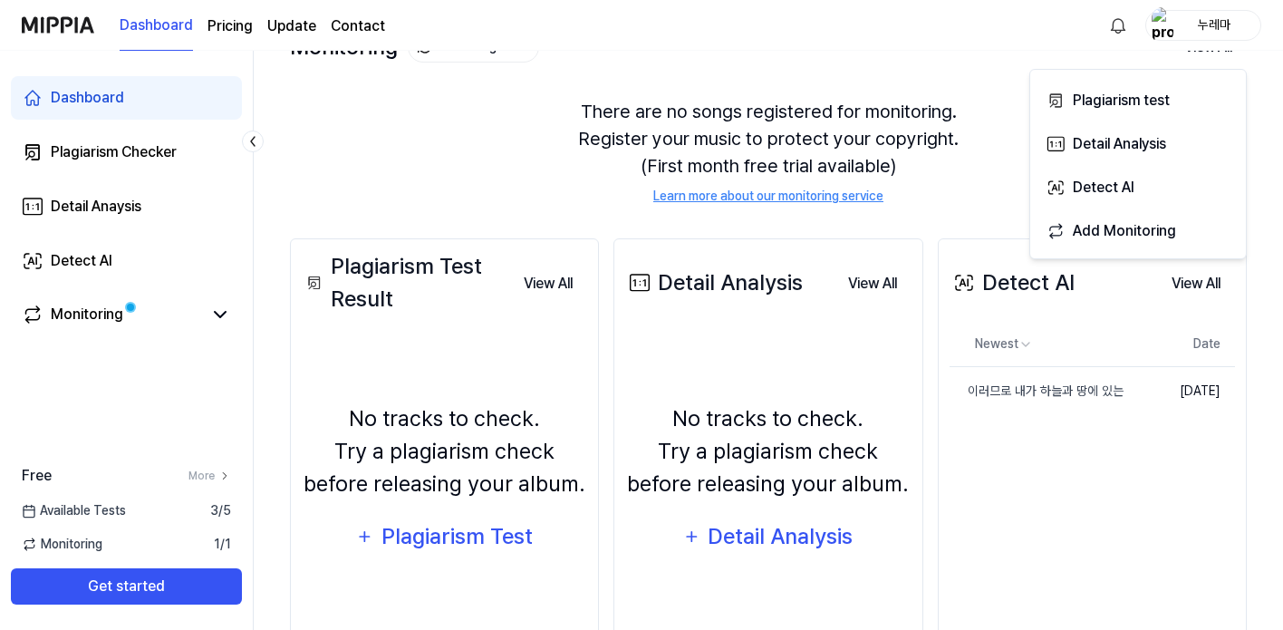
scroll to position [138, 0]
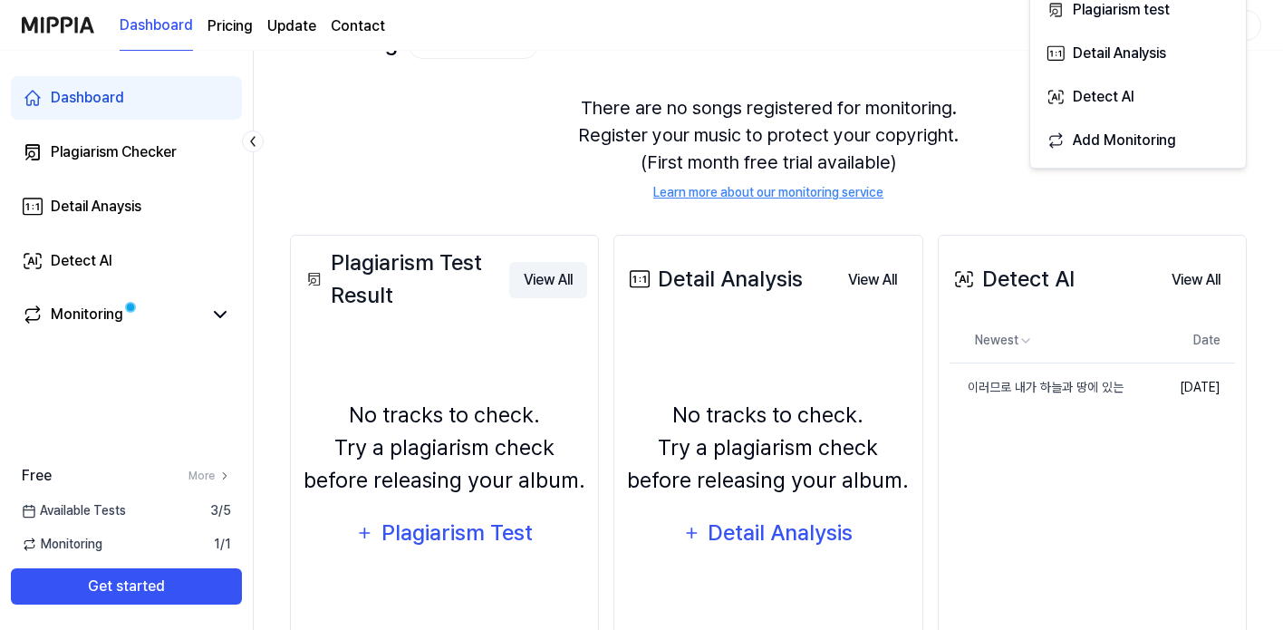
click at [540, 277] on button "View All" at bounding box center [548, 280] width 78 height 36
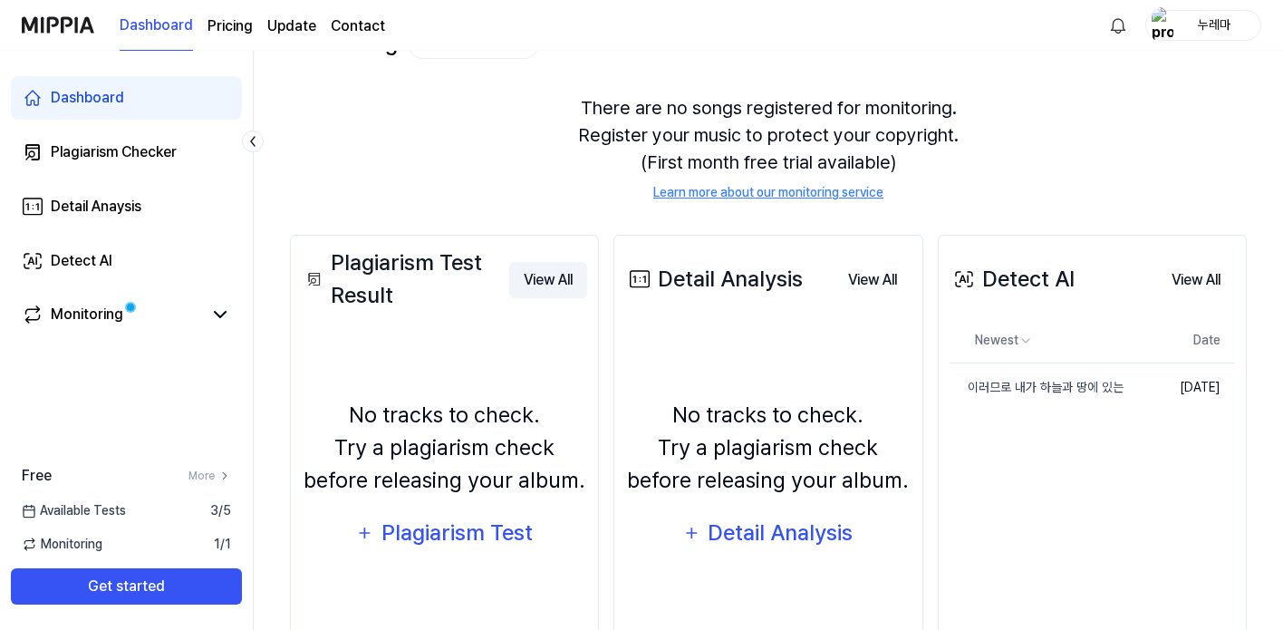
scroll to position [0, 0]
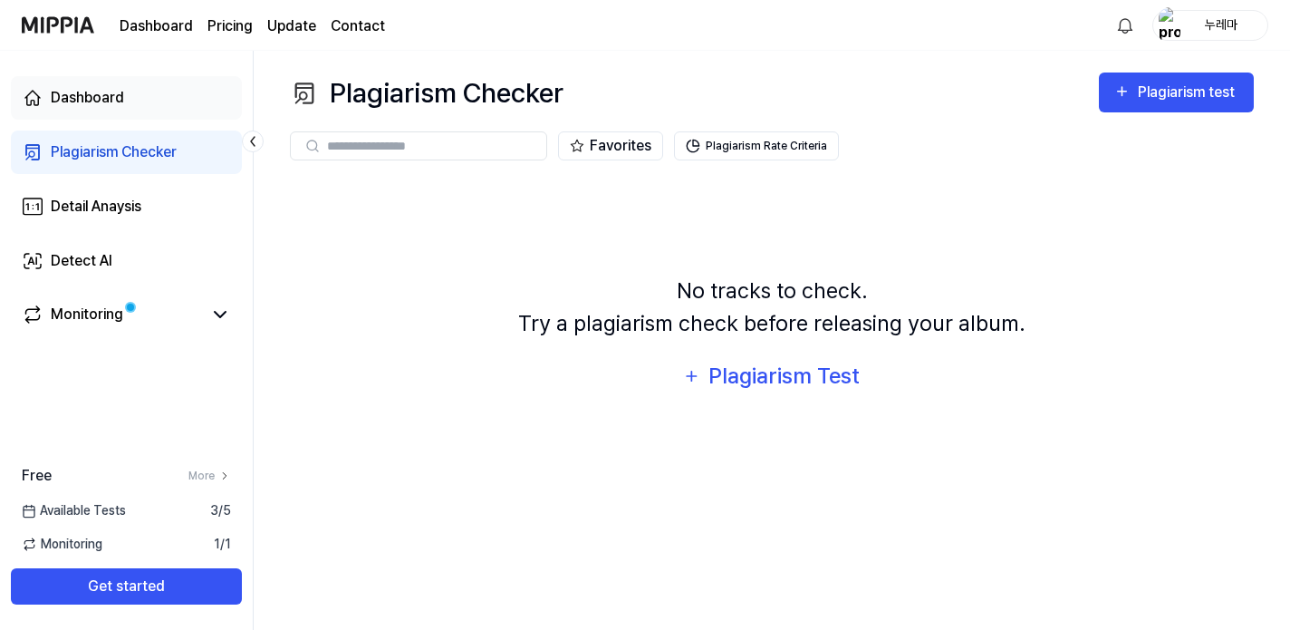
click at [155, 116] on link "Dashboard" at bounding box center [126, 97] width 231 height 43
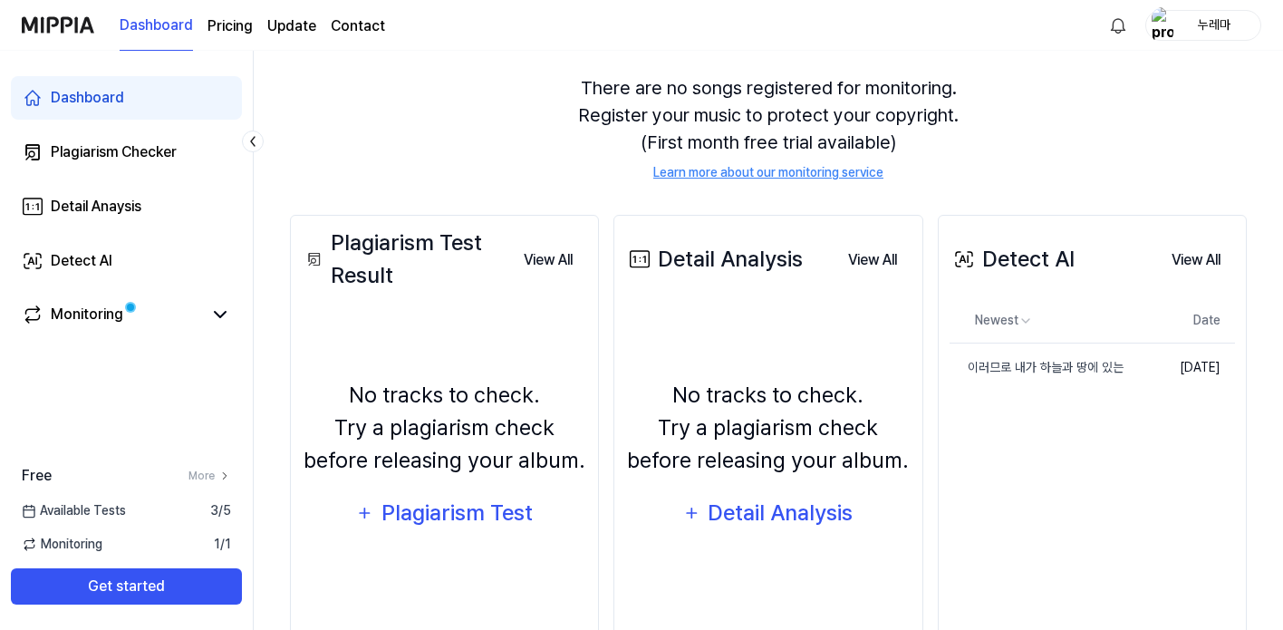
scroll to position [161, 0]
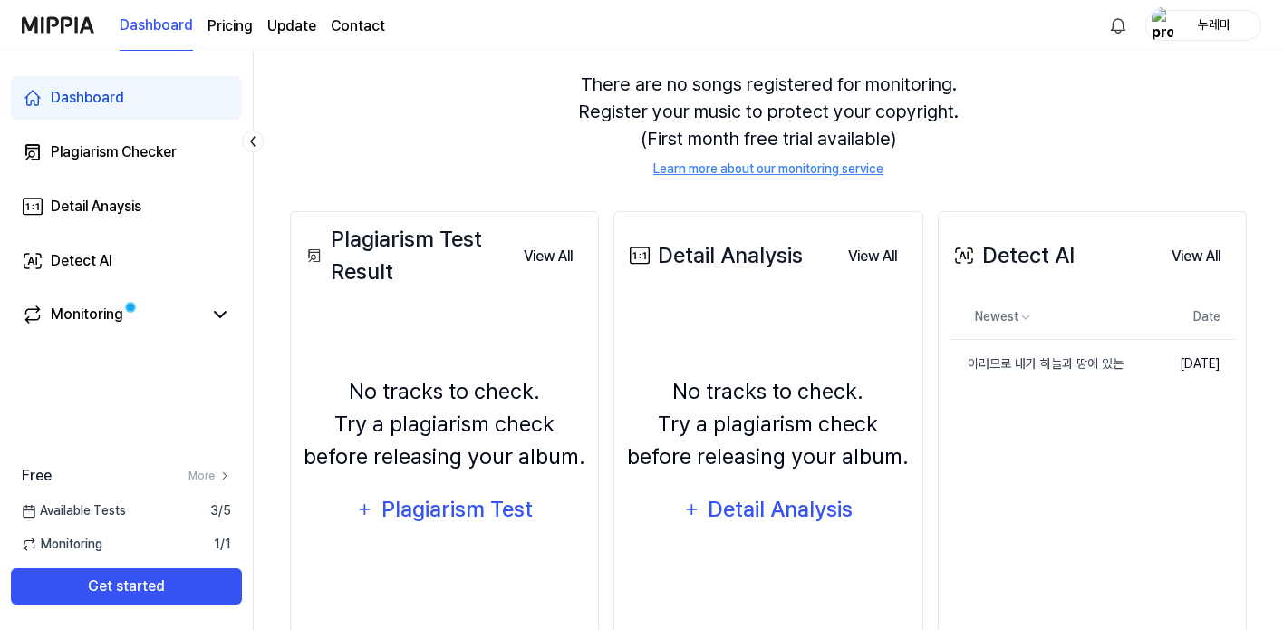
click at [1037, 252] on div "Detect AI" at bounding box center [1012, 255] width 125 height 33
click at [1165, 252] on button "View All" at bounding box center [1196, 256] width 78 height 36
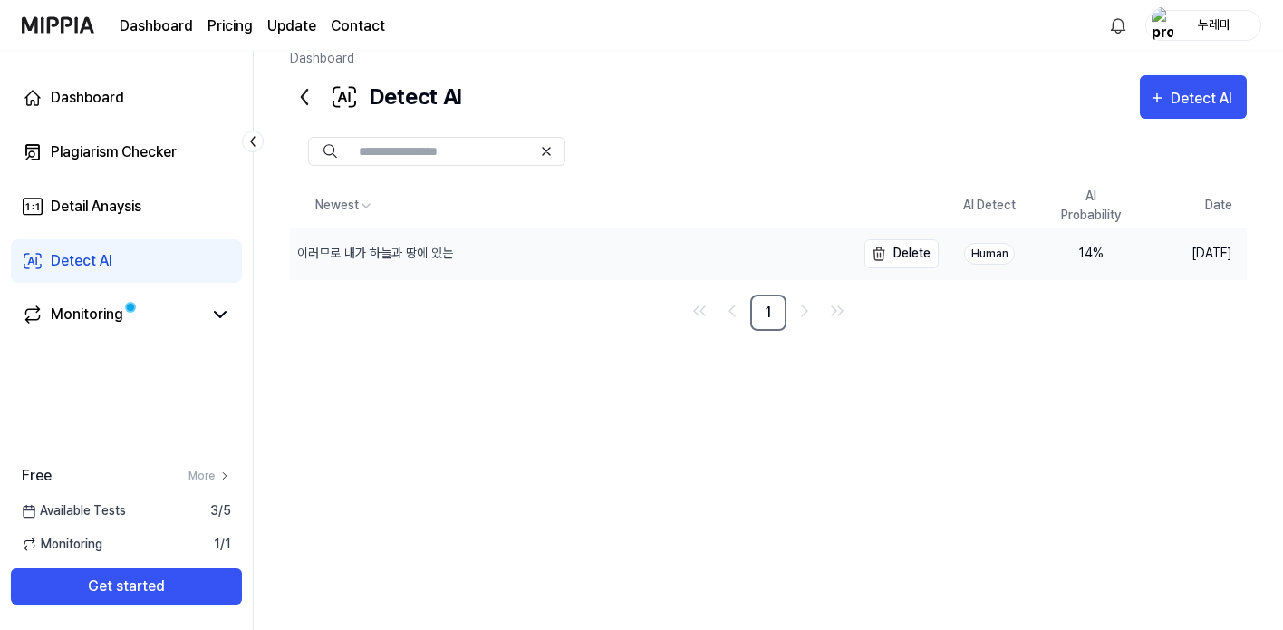
click at [420, 250] on div "이러므로 내가 하늘과 땅에 있는" at bounding box center [375, 253] width 156 height 19
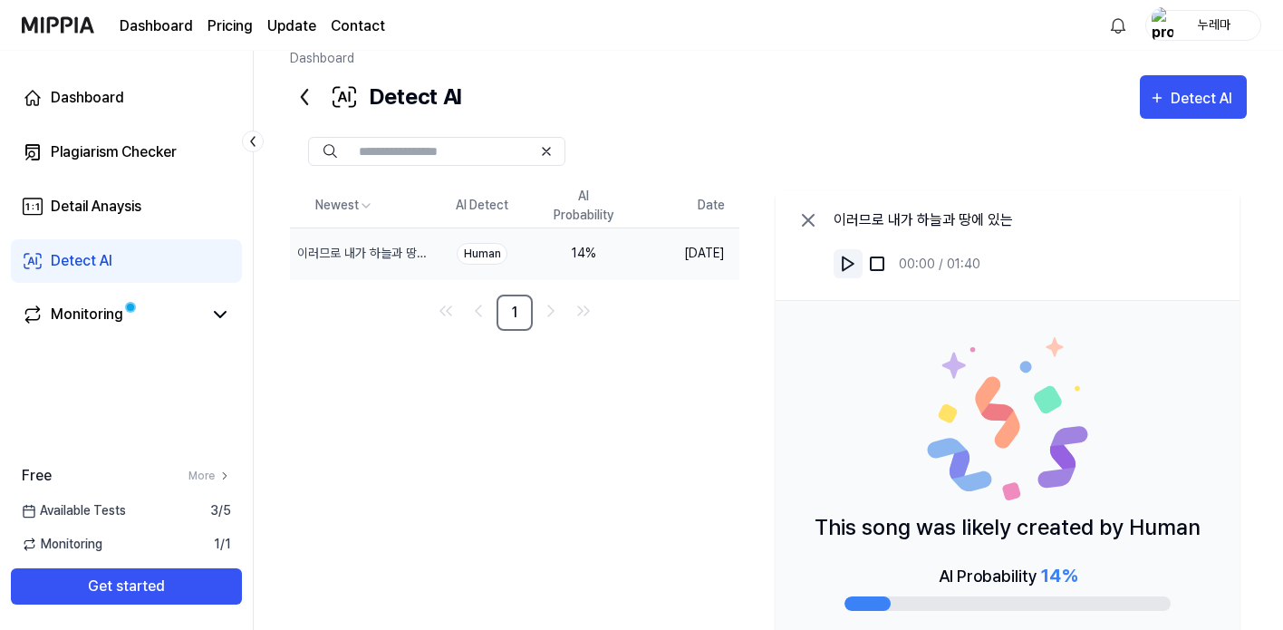
click at [857, 259] on img at bounding box center [848, 264] width 18 height 18
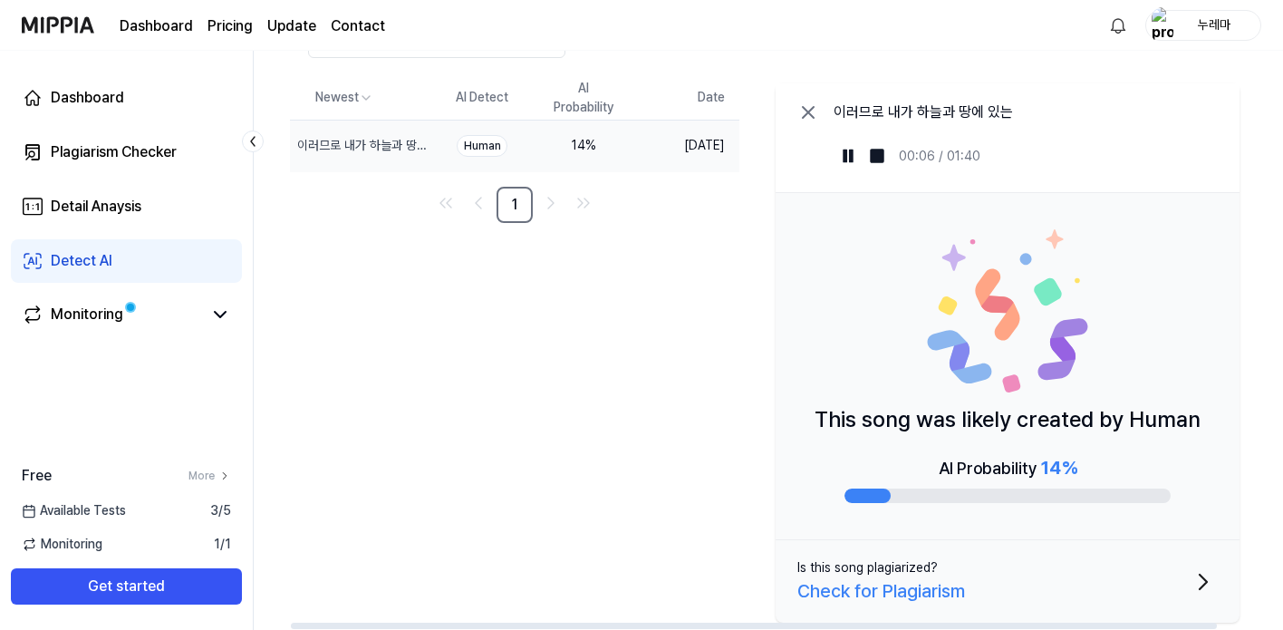
scroll to position [131, 0]
click at [1218, 584] on button "Is this song plagiarized? Check for Plagiarism" at bounding box center [1008, 581] width 464 height 82
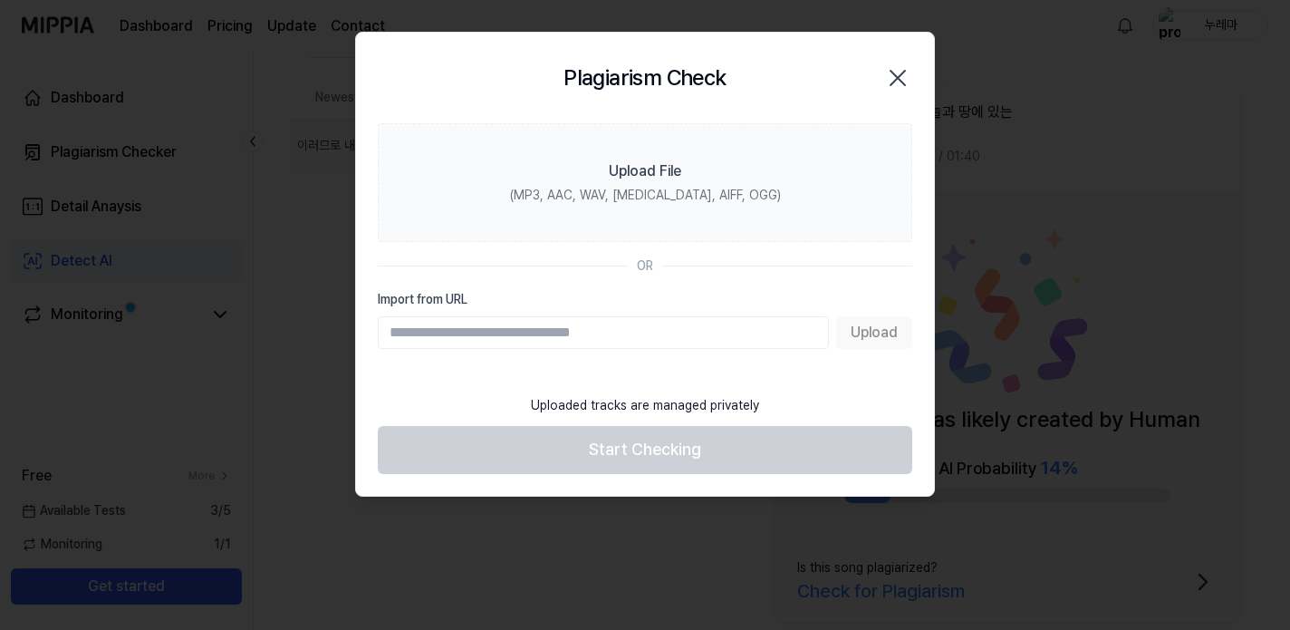
click at [897, 75] on icon "button" at bounding box center [898, 77] width 29 height 29
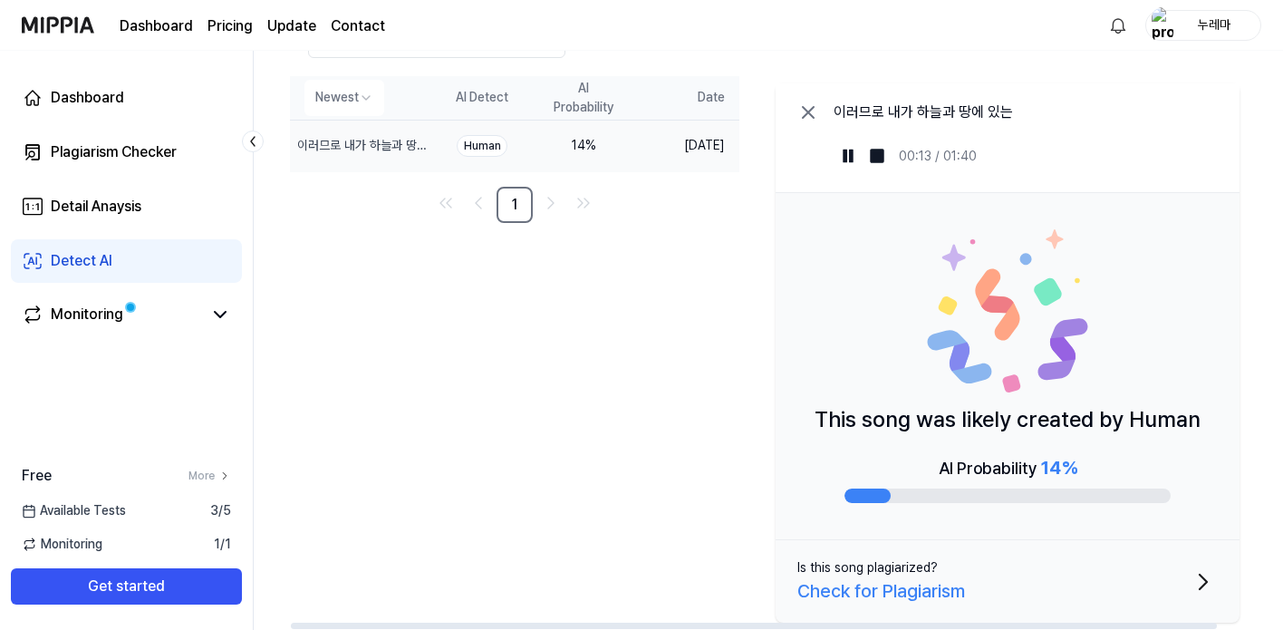
click at [615, 111] on th "AI Probability" at bounding box center [583, 97] width 101 height 43
click at [510, 117] on th "AI Detect" at bounding box center [481, 97] width 101 height 43
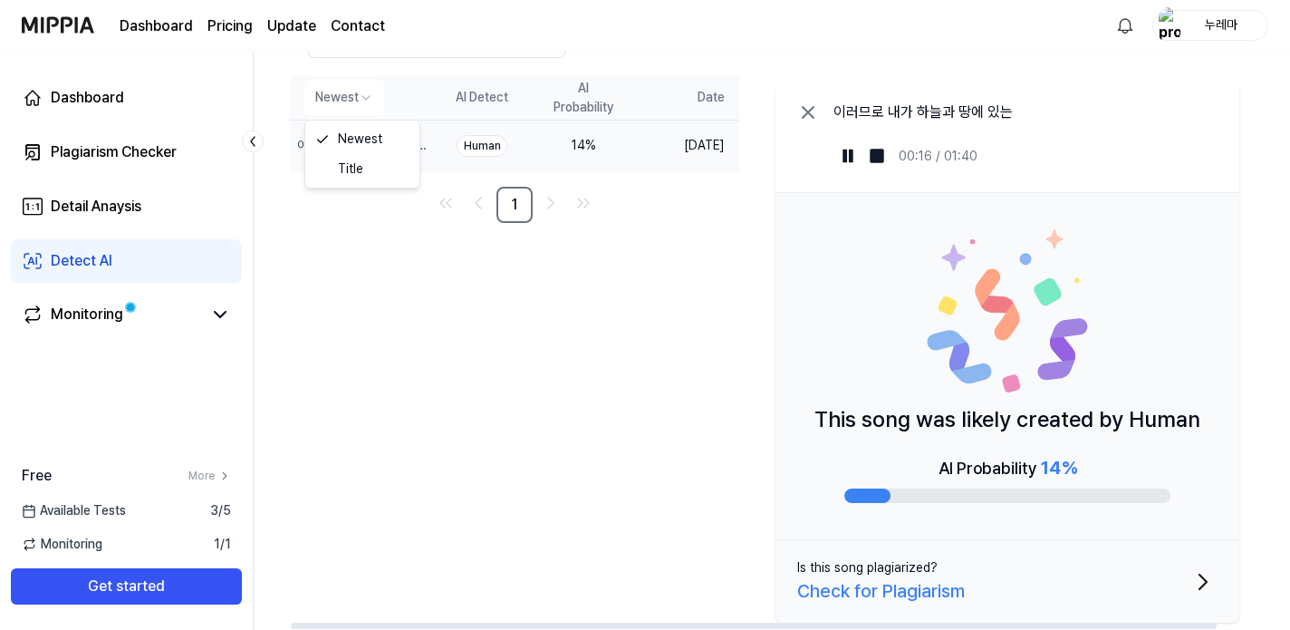
click at [357, 100] on html "Dashboard Pricing Update Contact 누레마 Dashboard Plagiarism Checker Detail Anaysi…" at bounding box center [645, 184] width 1290 height 630
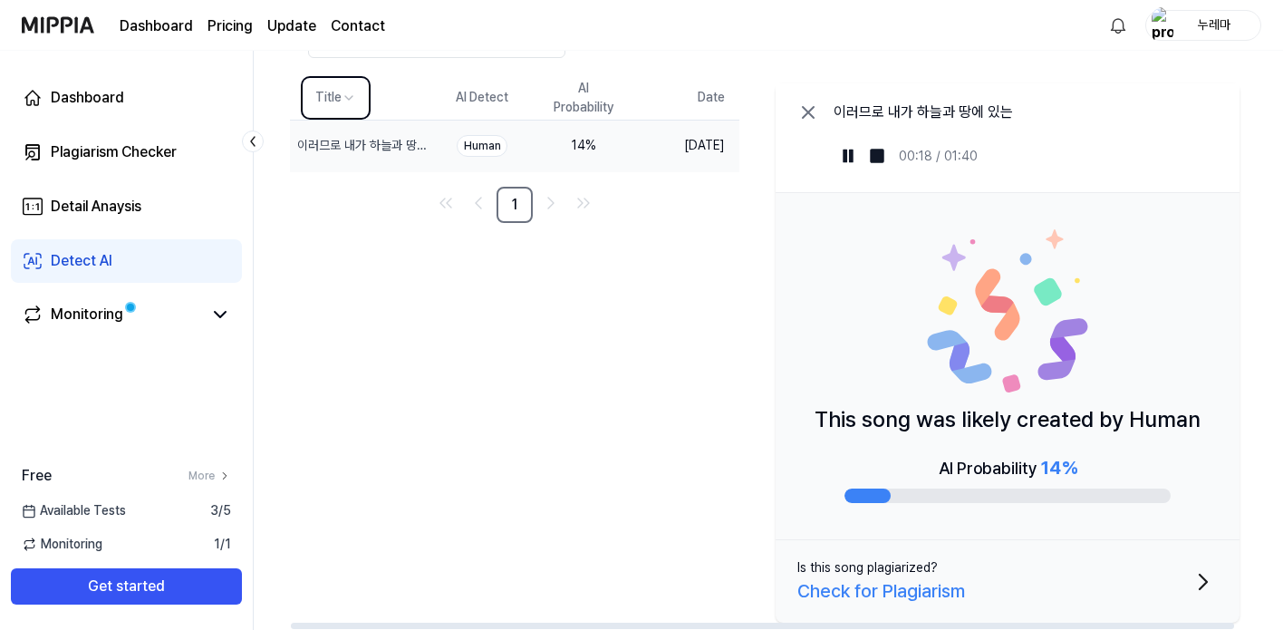
scroll to position [0, 12]
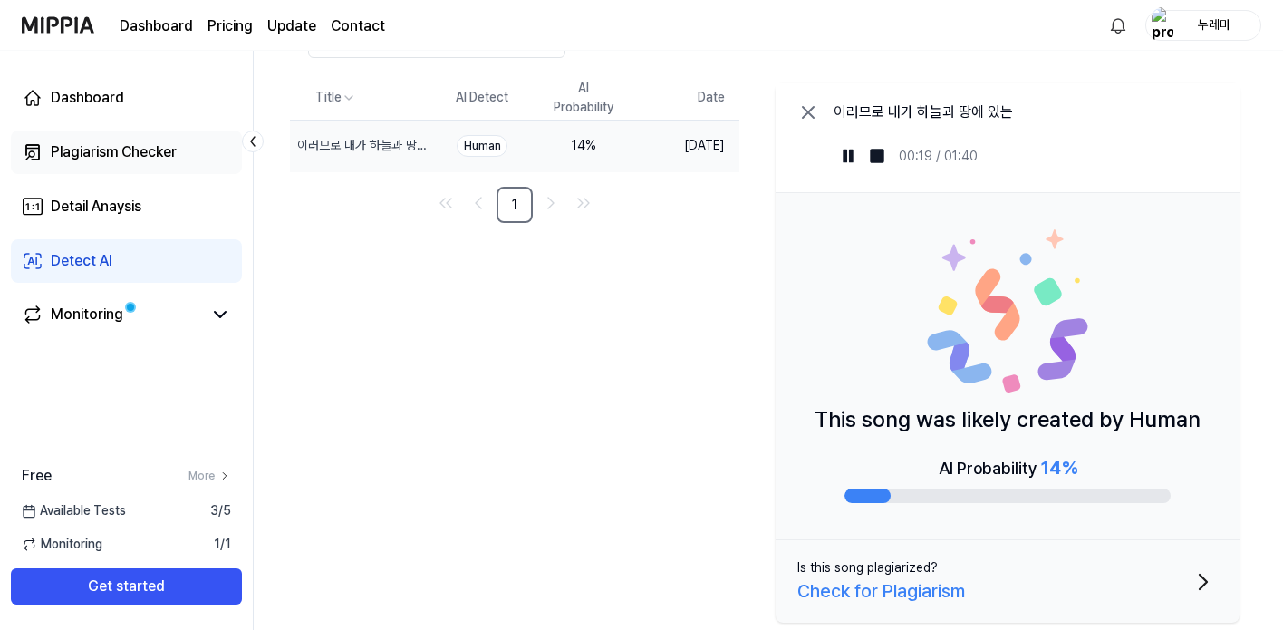
click at [172, 156] on div "Plagiarism Checker" at bounding box center [114, 152] width 126 height 22
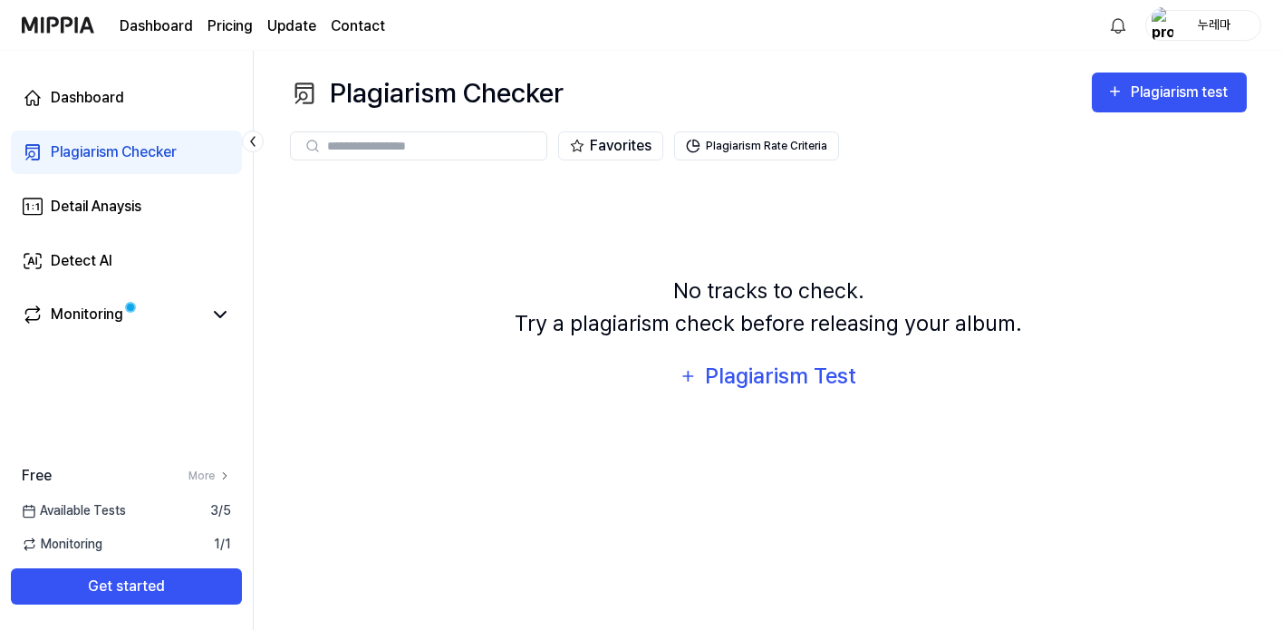
scroll to position [0, 0]
click at [478, 158] on div at bounding box center [418, 145] width 257 height 29
click at [767, 378] on div "Plagiarism Test" at bounding box center [784, 376] width 154 height 34
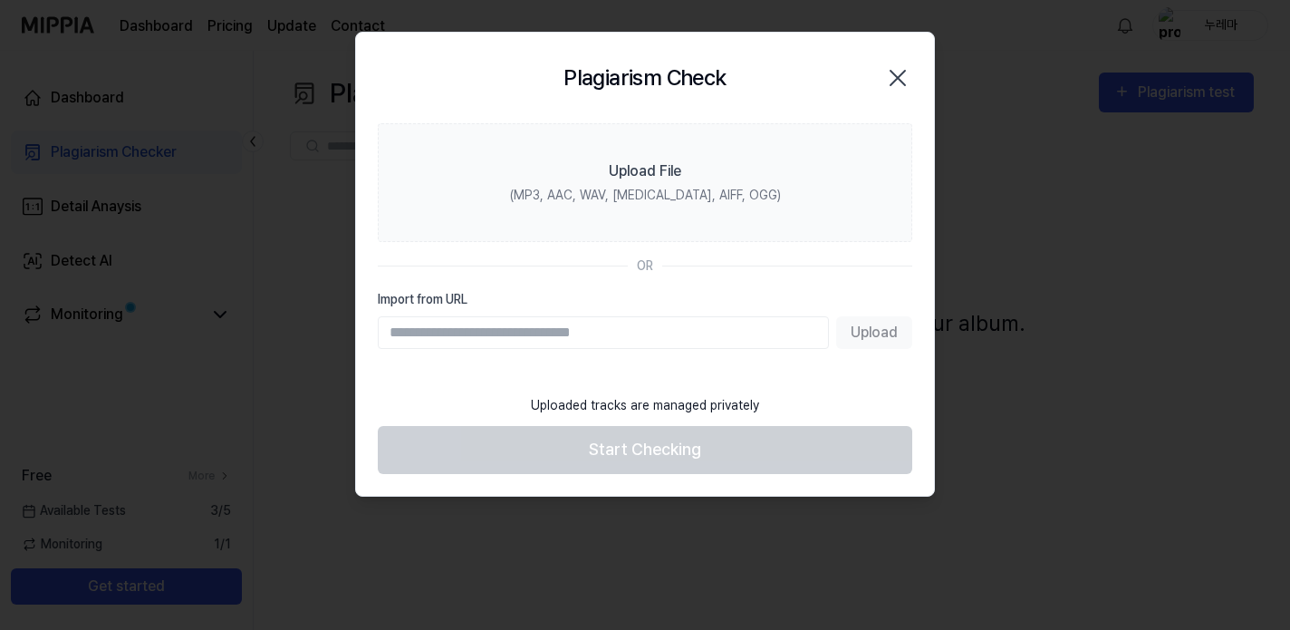
click at [897, 65] on icon "button" at bounding box center [898, 77] width 29 height 29
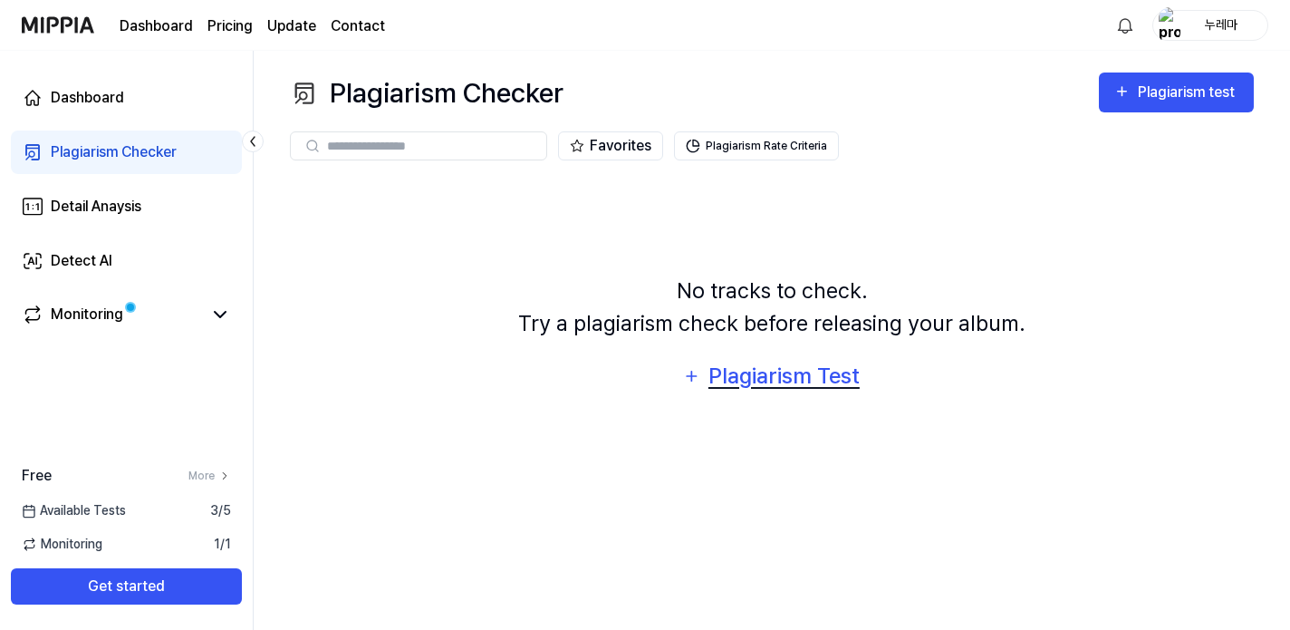
click at [789, 375] on div "Plagiarism Test" at bounding box center [784, 376] width 154 height 34
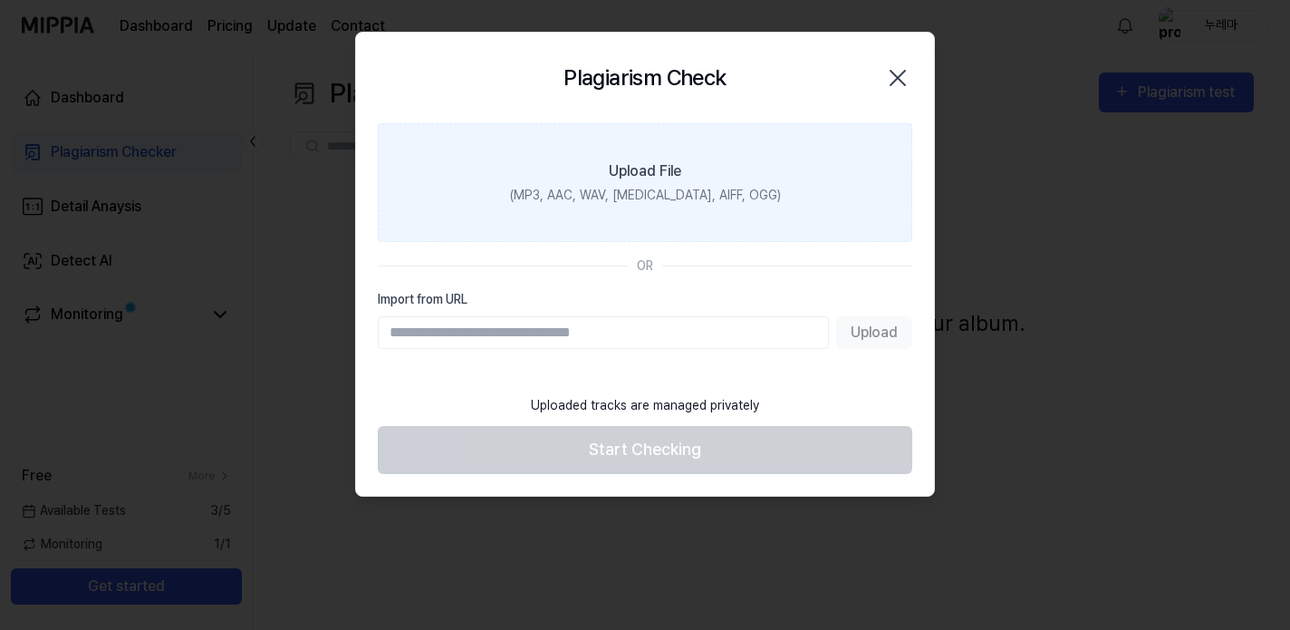
click at [654, 178] on div "Upload File" at bounding box center [645, 171] width 72 height 22
click at [0, 0] on input "Upload File (MP3, AAC, WAV, FLAC, AIFF, OGG)" at bounding box center [0, 0] width 0 height 0
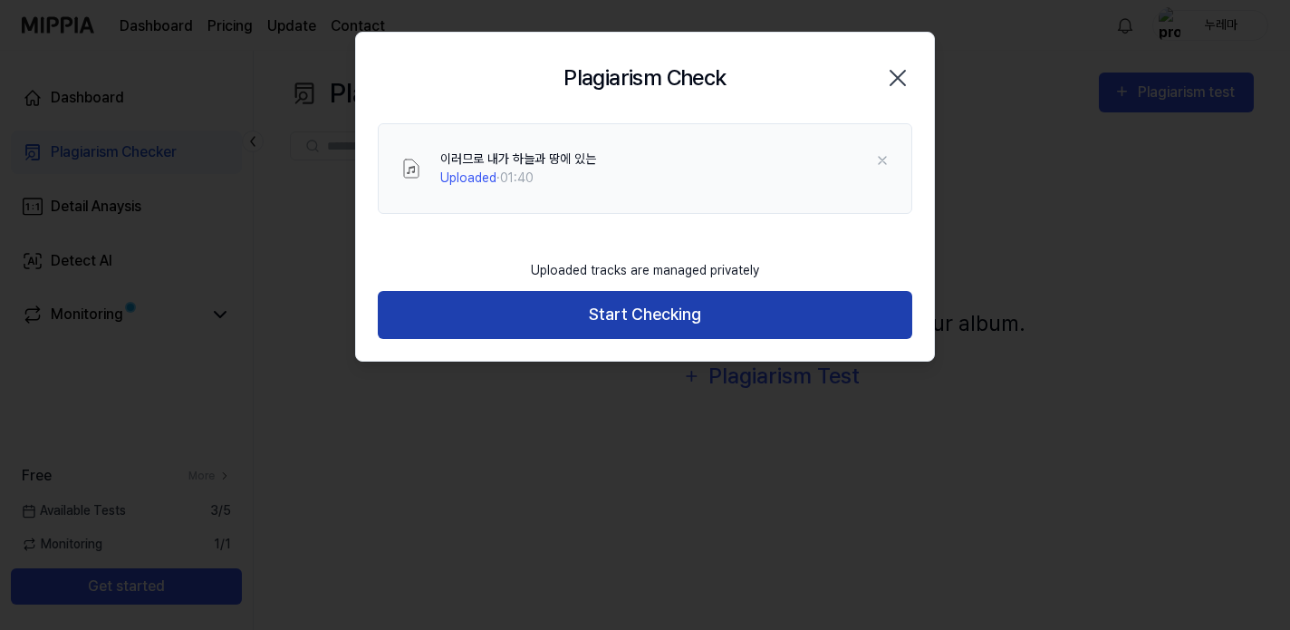
click at [669, 328] on button "Start Checking" at bounding box center [645, 315] width 535 height 48
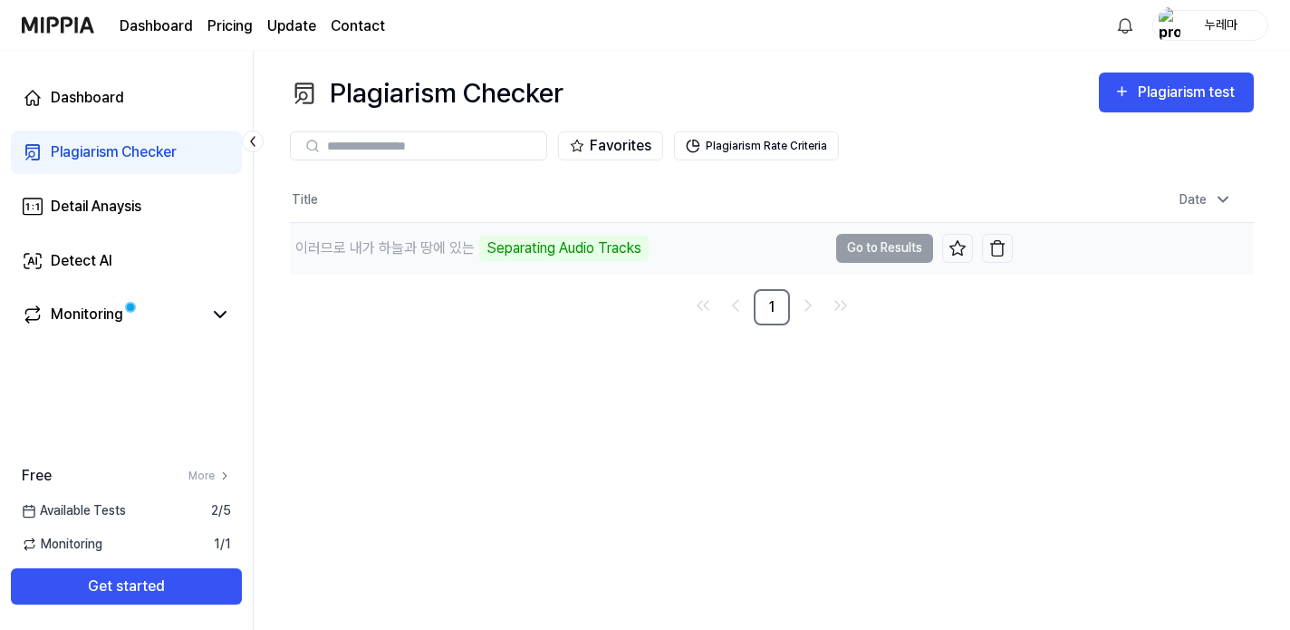
click at [897, 253] on td "이러므로 내가 하늘과 땅에 있는 Separating Audio Tracks Go to Results" at bounding box center [651, 248] width 723 height 51
click at [954, 256] on icon at bounding box center [958, 248] width 18 height 18
click at [114, 208] on div "Detail Anaysis" at bounding box center [96, 207] width 91 height 22
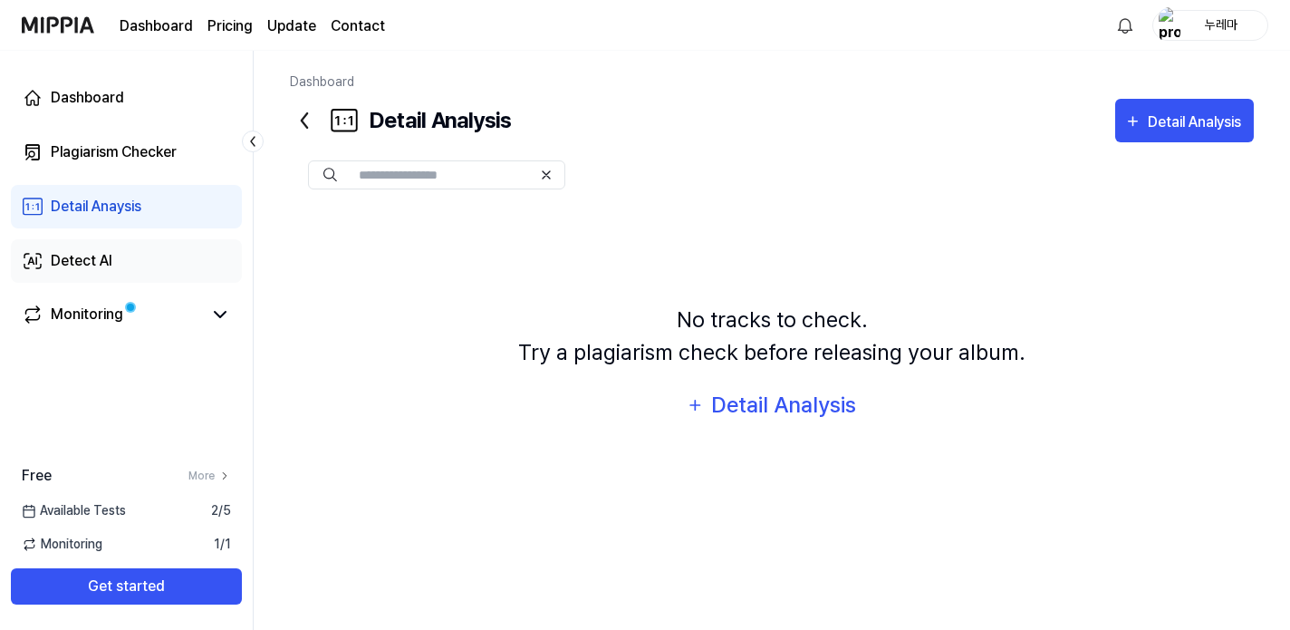
click at [123, 267] on link "Detect AI" at bounding box center [126, 260] width 231 height 43
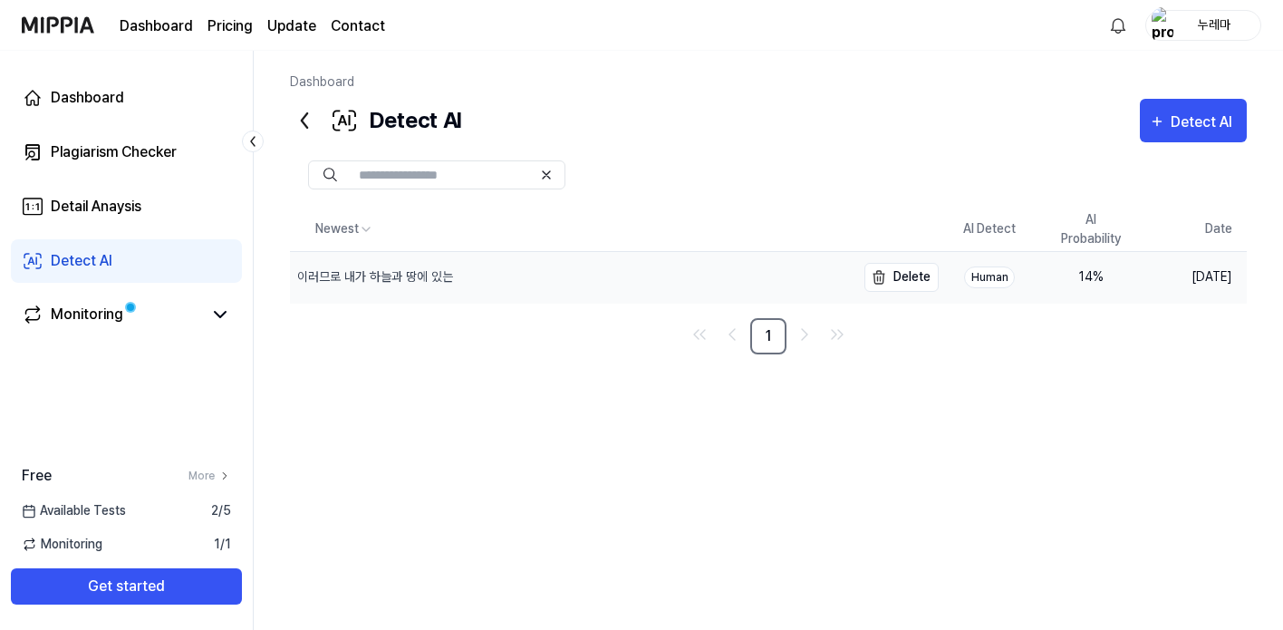
click at [384, 273] on div "이러므로 내가 하늘과 땅에 있는" at bounding box center [375, 276] width 156 height 19
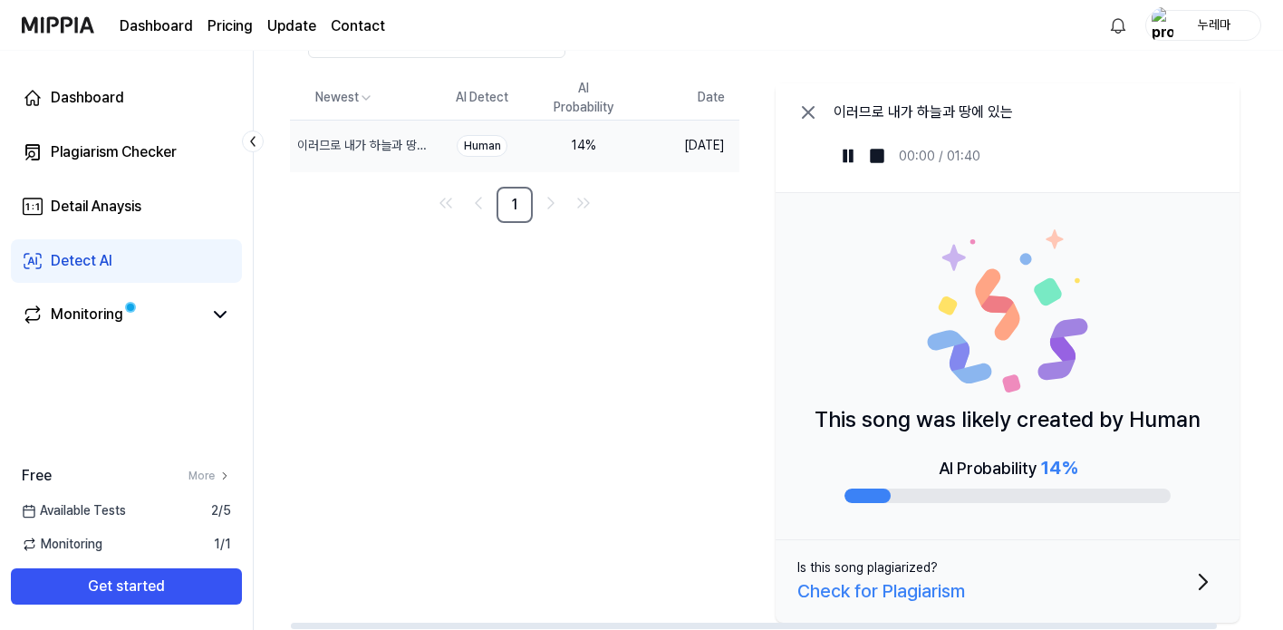
scroll to position [131, 0]
click at [965, 586] on div "Check for Plagiarism" at bounding box center [881, 590] width 168 height 27
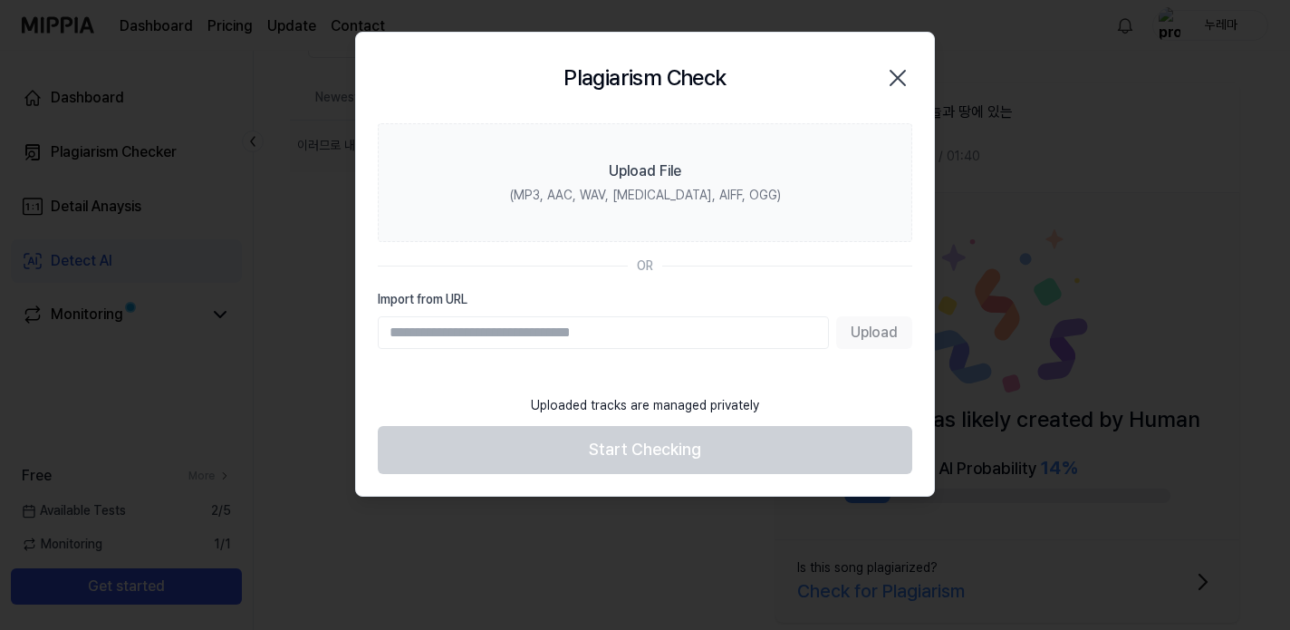
click at [899, 66] on icon "button" at bounding box center [898, 77] width 29 height 29
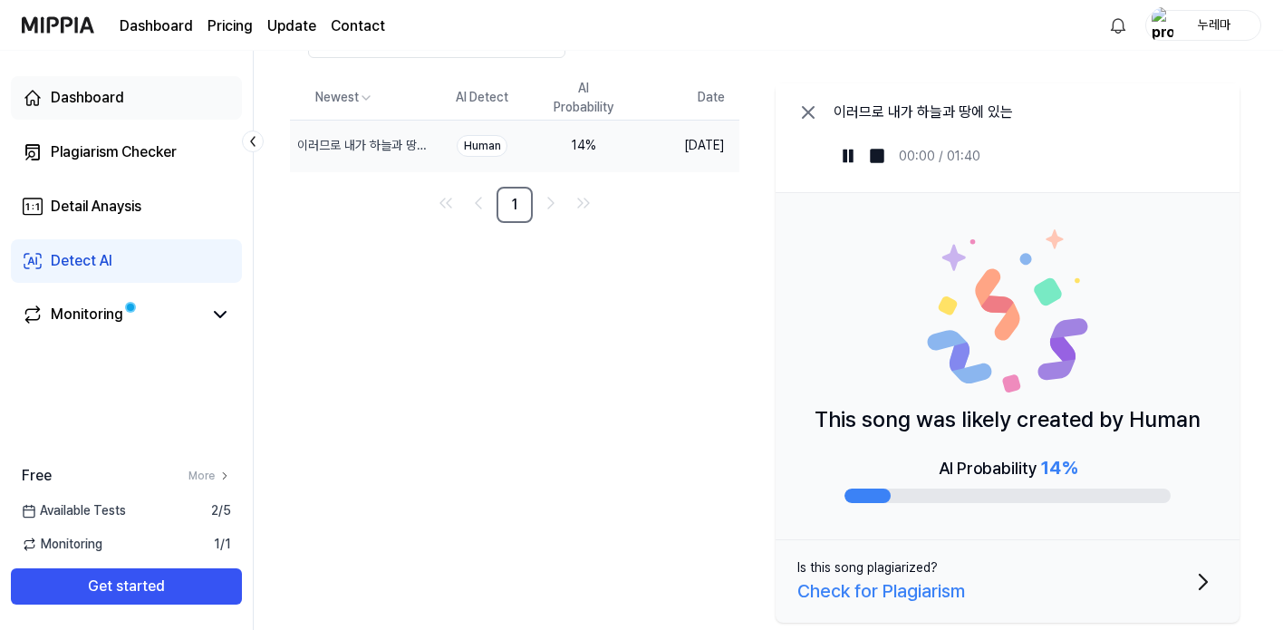
click at [121, 94] on div "Dashboard" at bounding box center [87, 98] width 73 height 22
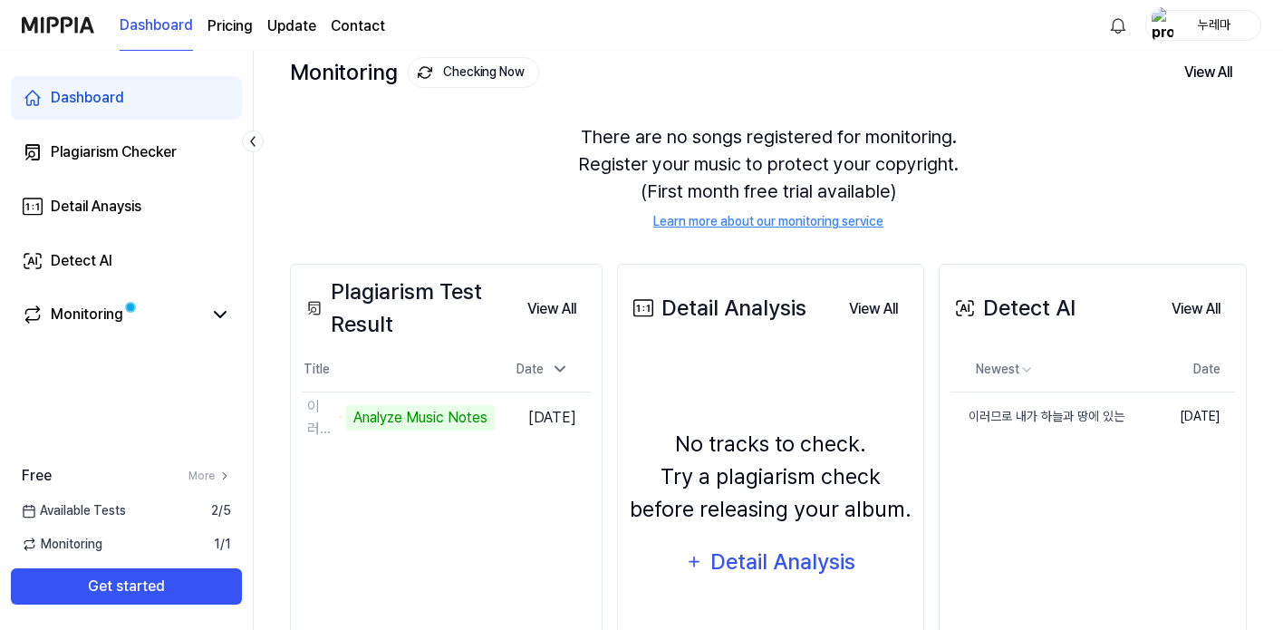
scroll to position [115, 0]
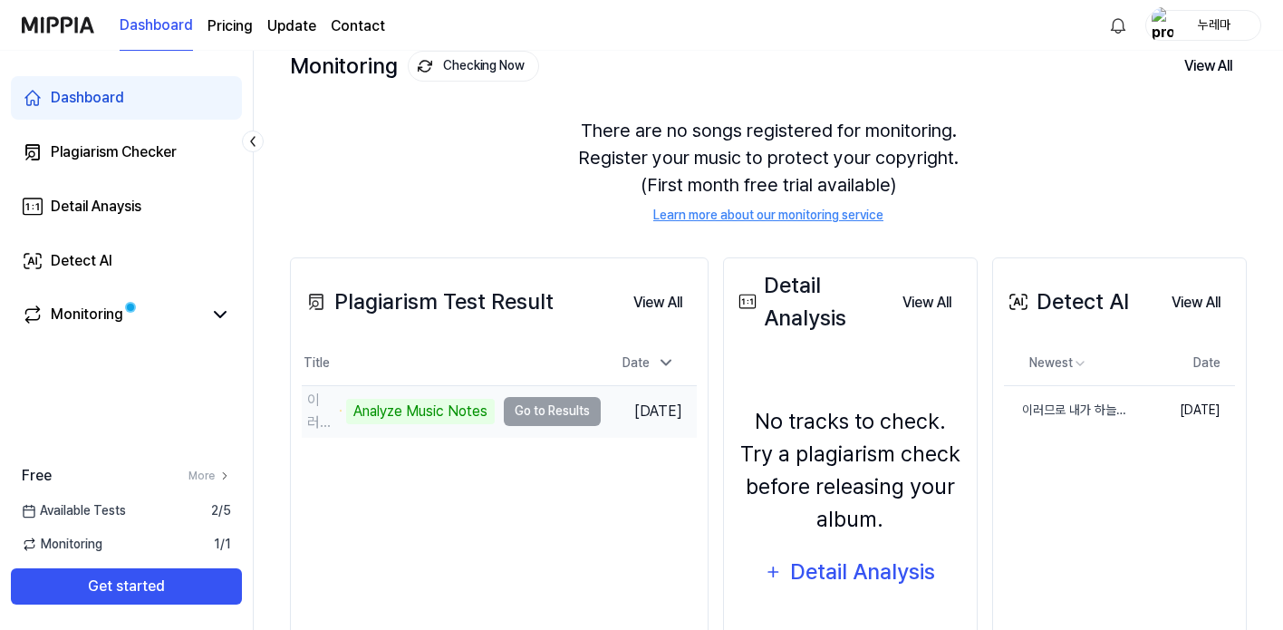
click at [517, 412] on td "이러므로 내가 하늘과 땅에 있는 Analyze Music Notes Go to Results" at bounding box center [451, 411] width 299 height 51
click at [540, 412] on td "이러므로 내가 하늘과 땅에 있는 Analyze Music Notes Go to Results" at bounding box center [451, 411] width 299 height 51
click at [471, 412] on div "Analyze Music Notes" at bounding box center [420, 411] width 149 height 25
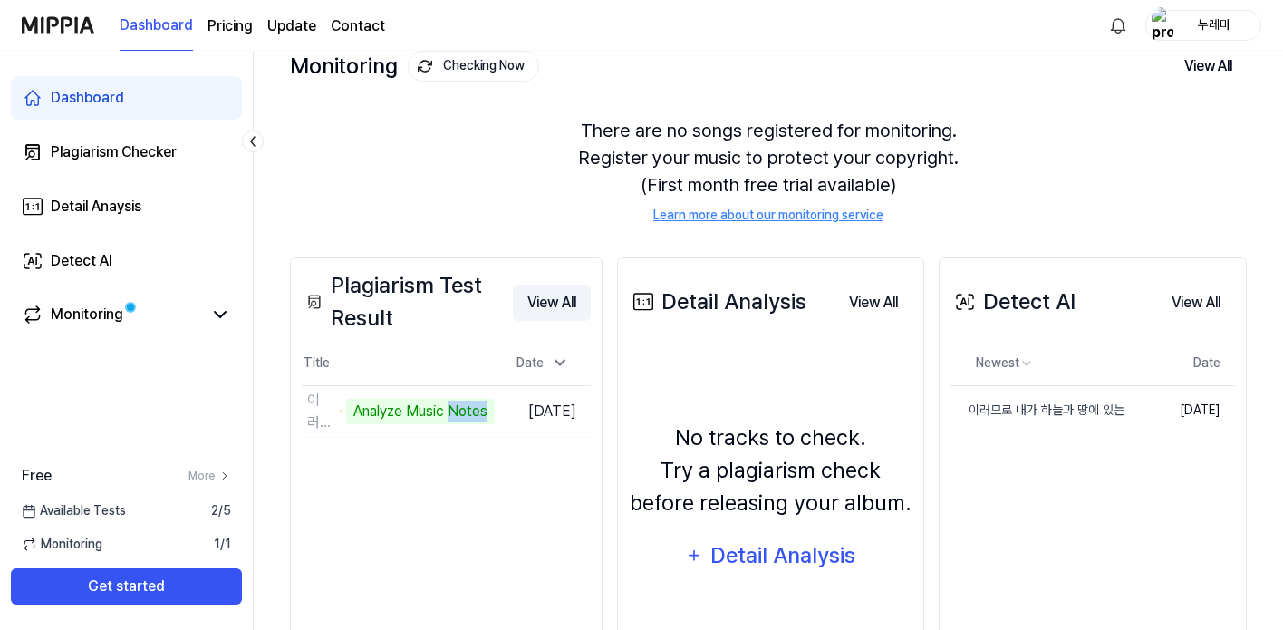
click at [590, 302] on button "View All" at bounding box center [552, 303] width 78 height 36
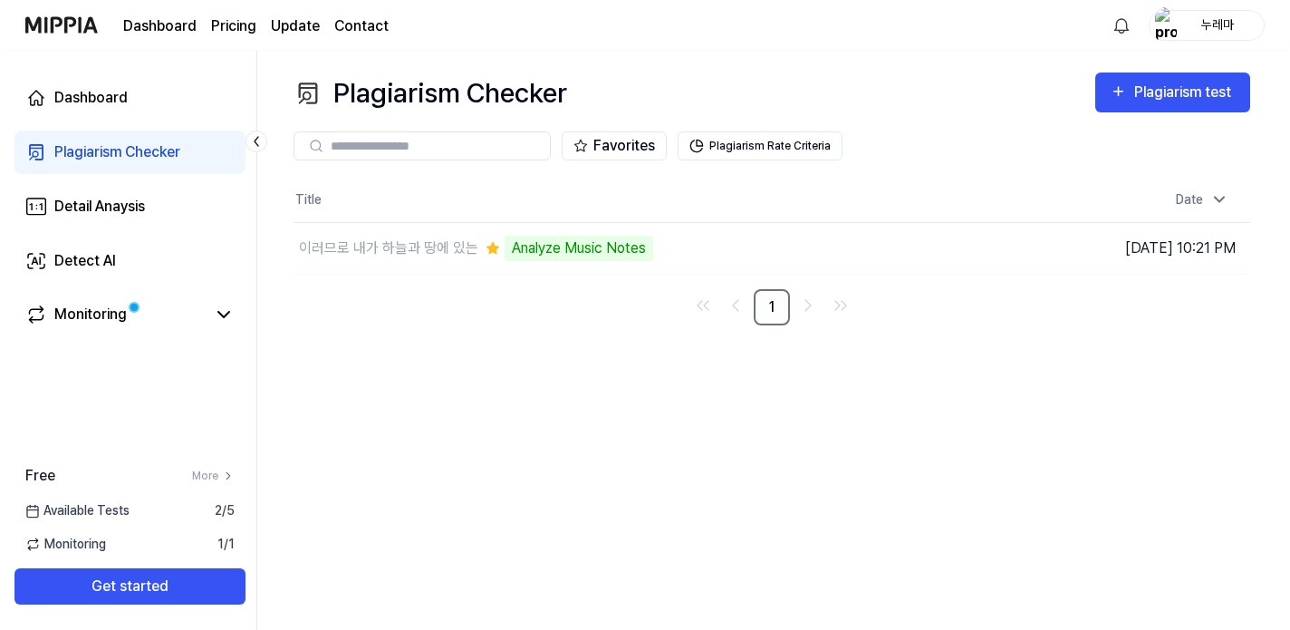
scroll to position [0, 0]
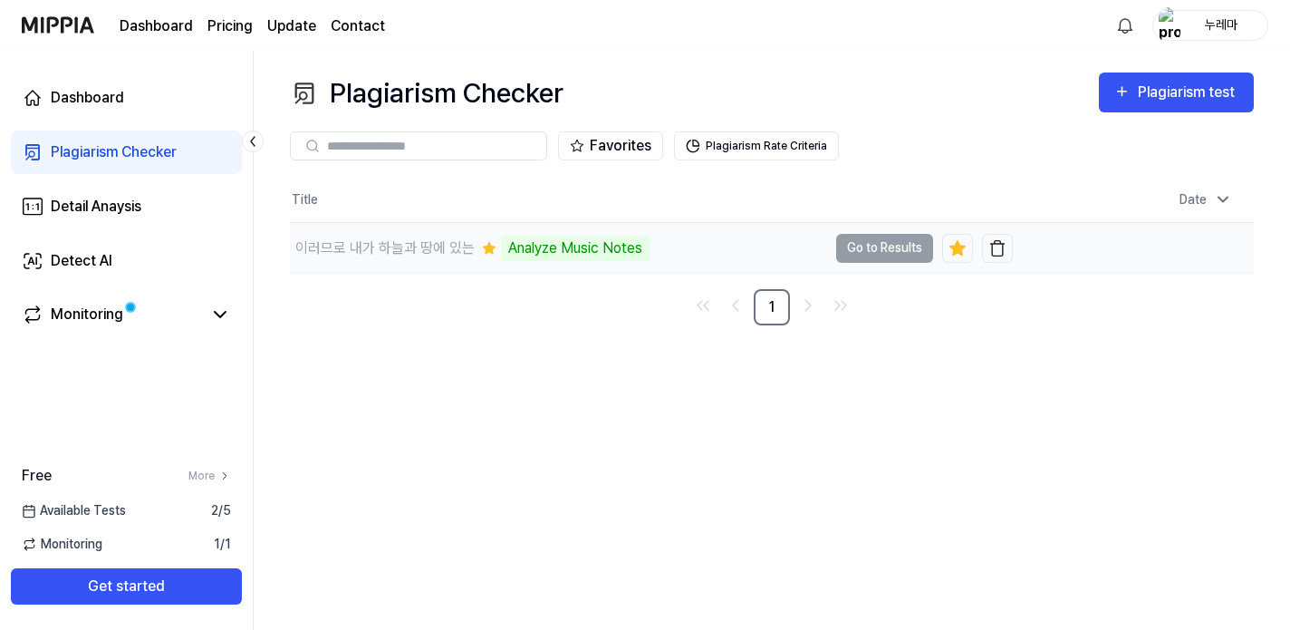
click at [856, 248] on td "이러므로 내가 하늘과 땅에 있는 Analyze Music Notes Go to Results" at bounding box center [651, 248] width 723 height 51
click at [869, 247] on td "이러므로 내가 하늘과 땅에 있는 Analyze Music Notes Go to Results" at bounding box center [651, 248] width 723 height 51
click at [580, 254] on div "Analyze Music Notes" at bounding box center [575, 248] width 149 height 25
click at [439, 248] on div "이러므로 내가 하늘과 땅에 있는" at bounding box center [384, 248] width 179 height 22
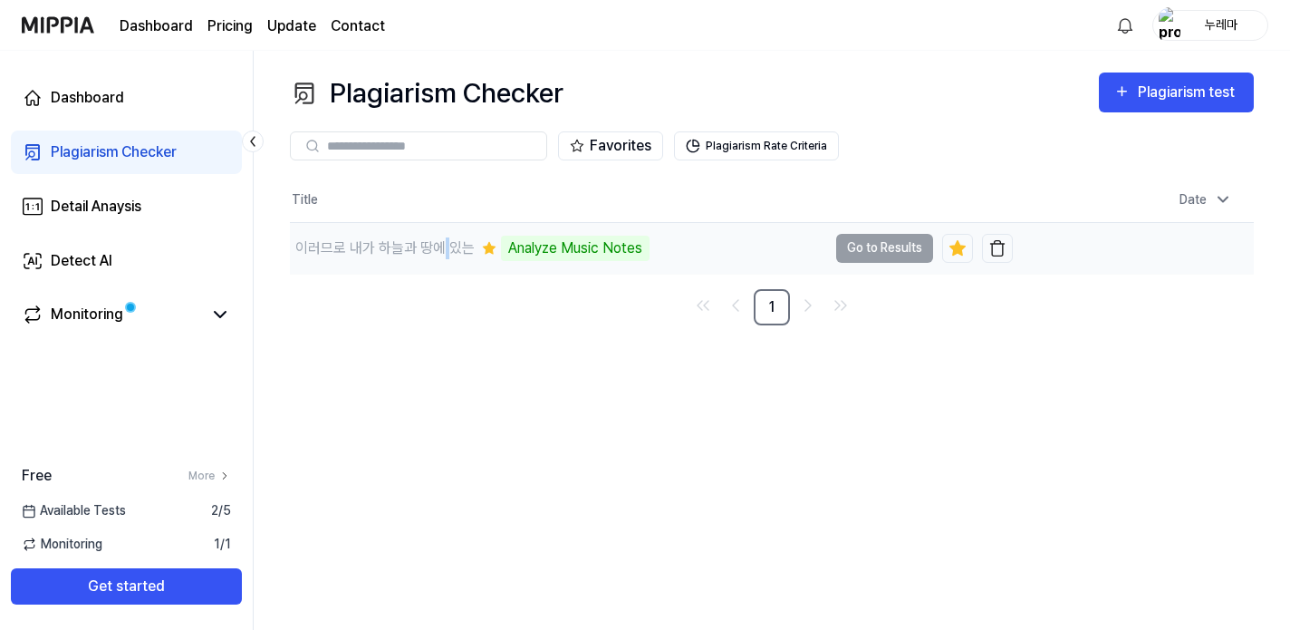
click at [439, 248] on div "이러므로 내가 하늘과 땅에 있는" at bounding box center [384, 248] width 179 height 22
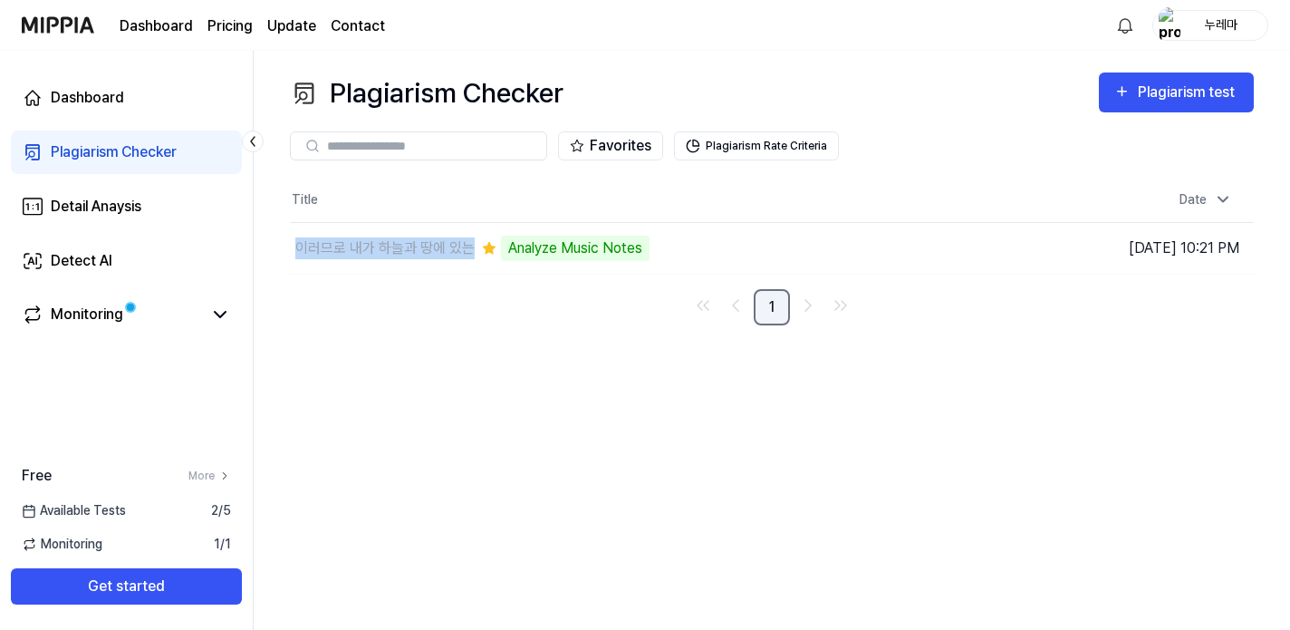
click at [760, 307] on link "1" at bounding box center [772, 307] width 36 height 36
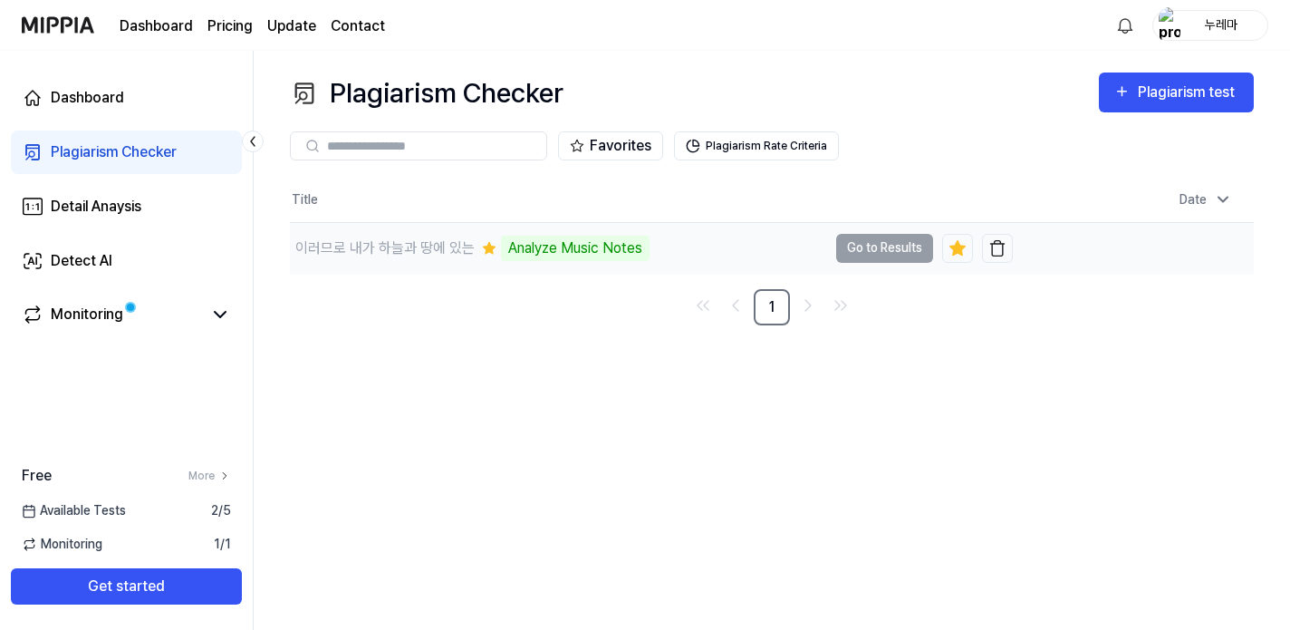
click at [857, 256] on td "이러므로 내가 하늘과 땅에 있는 Analyze Music Notes Go to Results" at bounding box center [651, 248] width 723 height 51
click at [517, 248] on div "98%" at bounding box center [523, 248] width 44 height 25
click at [861, 249] on td "이러므로 내가 하늘과 땅에 있는 98% Go to Results" at bounding box center [651, 248] width 723 height 51
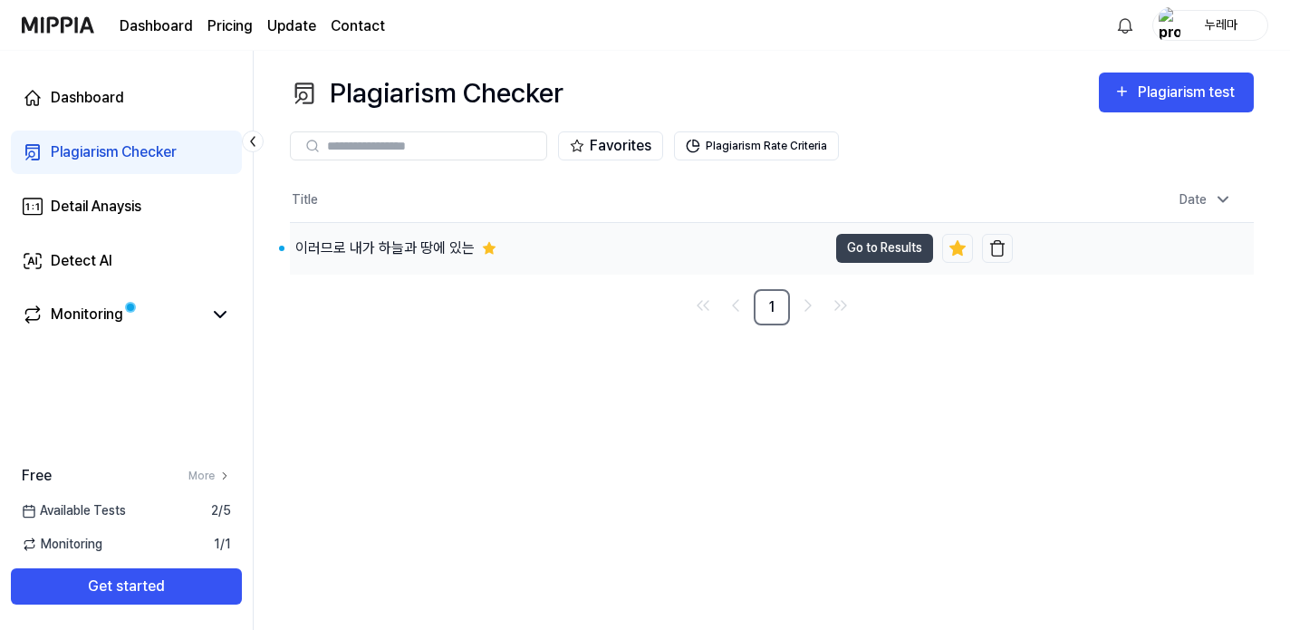
click at [419, 244] on div "이러므로 내가 하늘과 땅에 있는" at bounding box center [384, 248] width 179 height 22
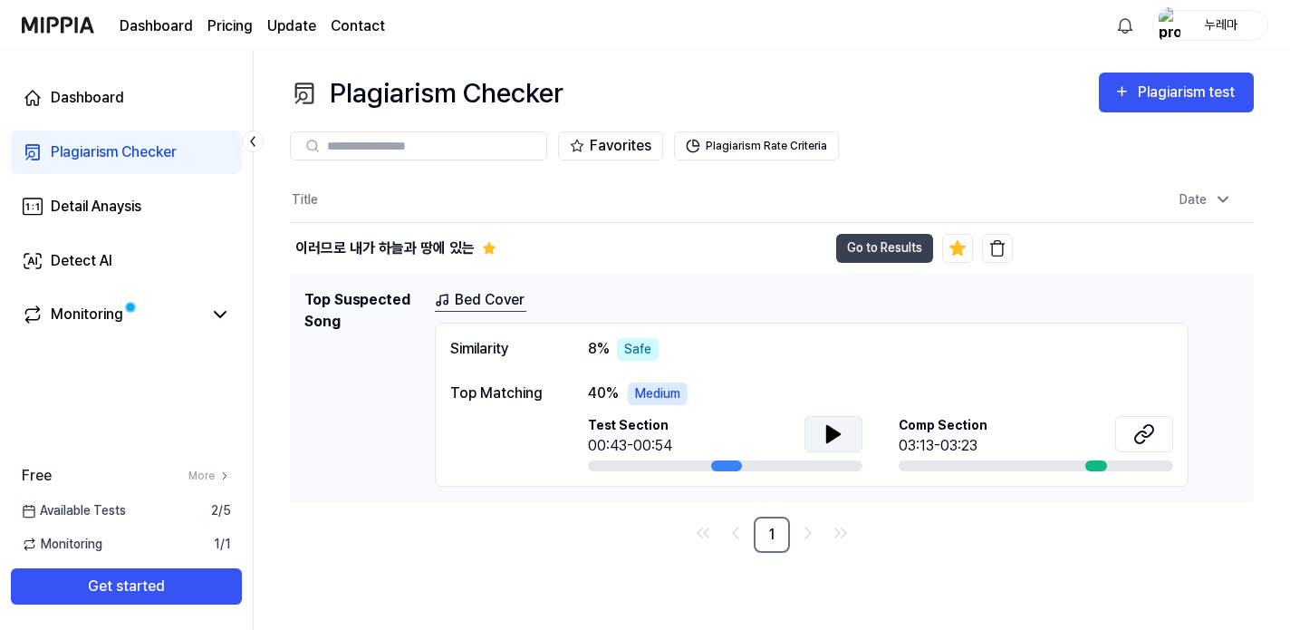
click at [842, 420] on button at bounding box center [834, 434] width 58 height 36
click at [1132, 425] on button at bounding box center [1144, 434] width 58 height 36
